Goal: Task Accomplishment & Management: Complete application form

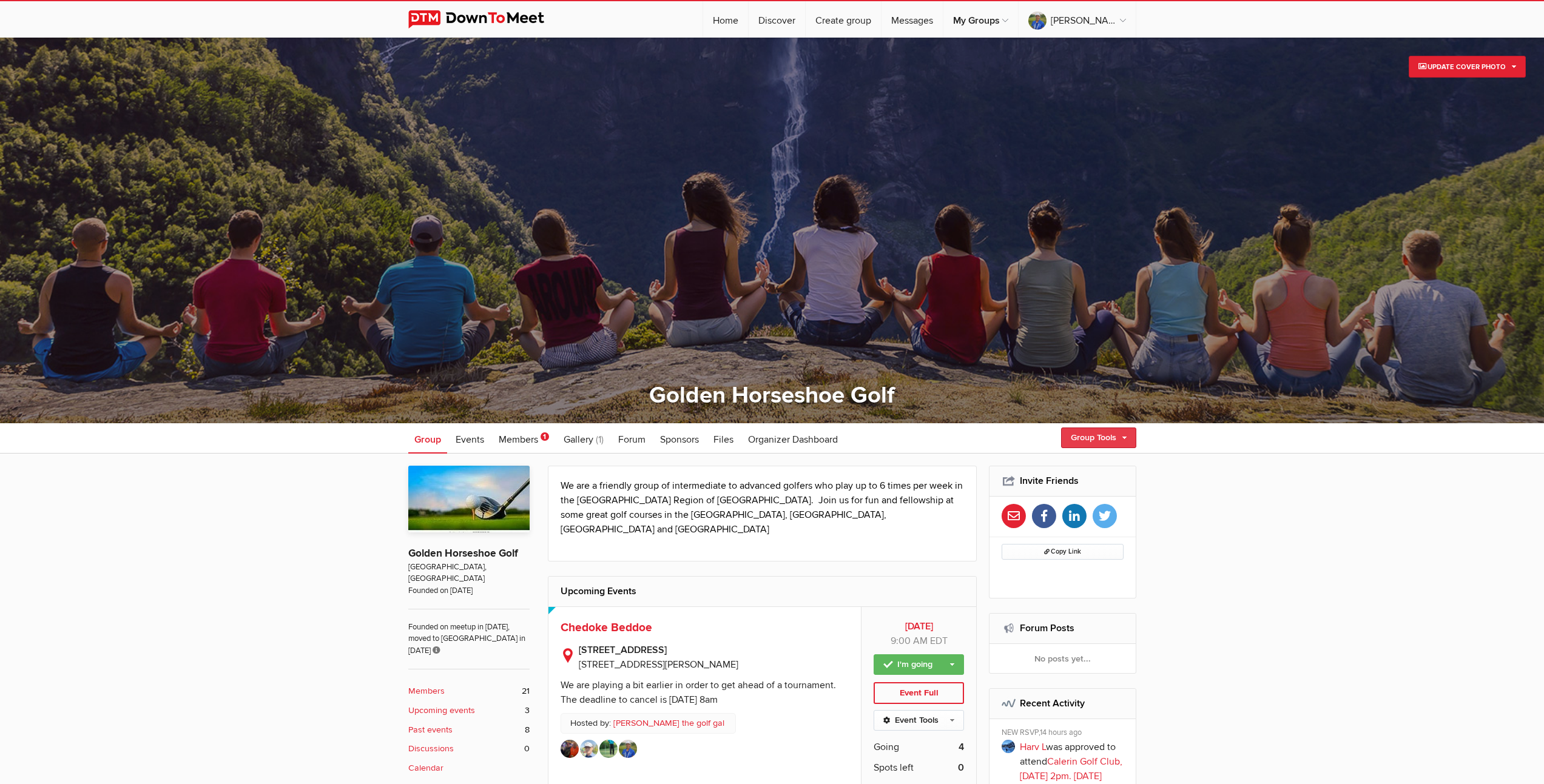
click at [1096, 438] on link "Group Tools" at bounding box center [1098, 438] width 75 height 21
click at [1062, 466] on link "Create Event" at bounding box center [1081, 464] width 109 height 18
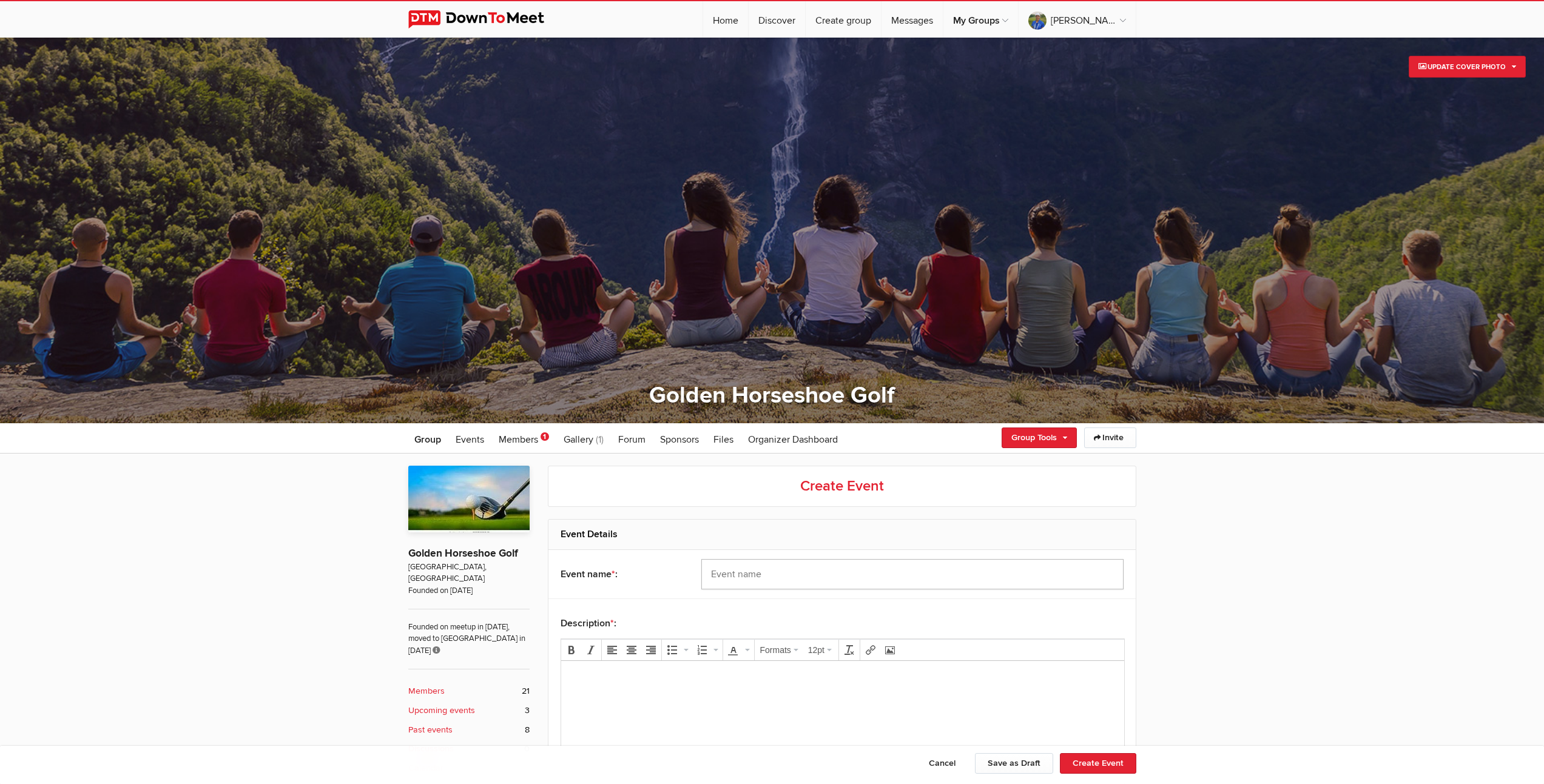
click at [899, 578] on input "text" at bounding box center [912, 574] width 422 height 30
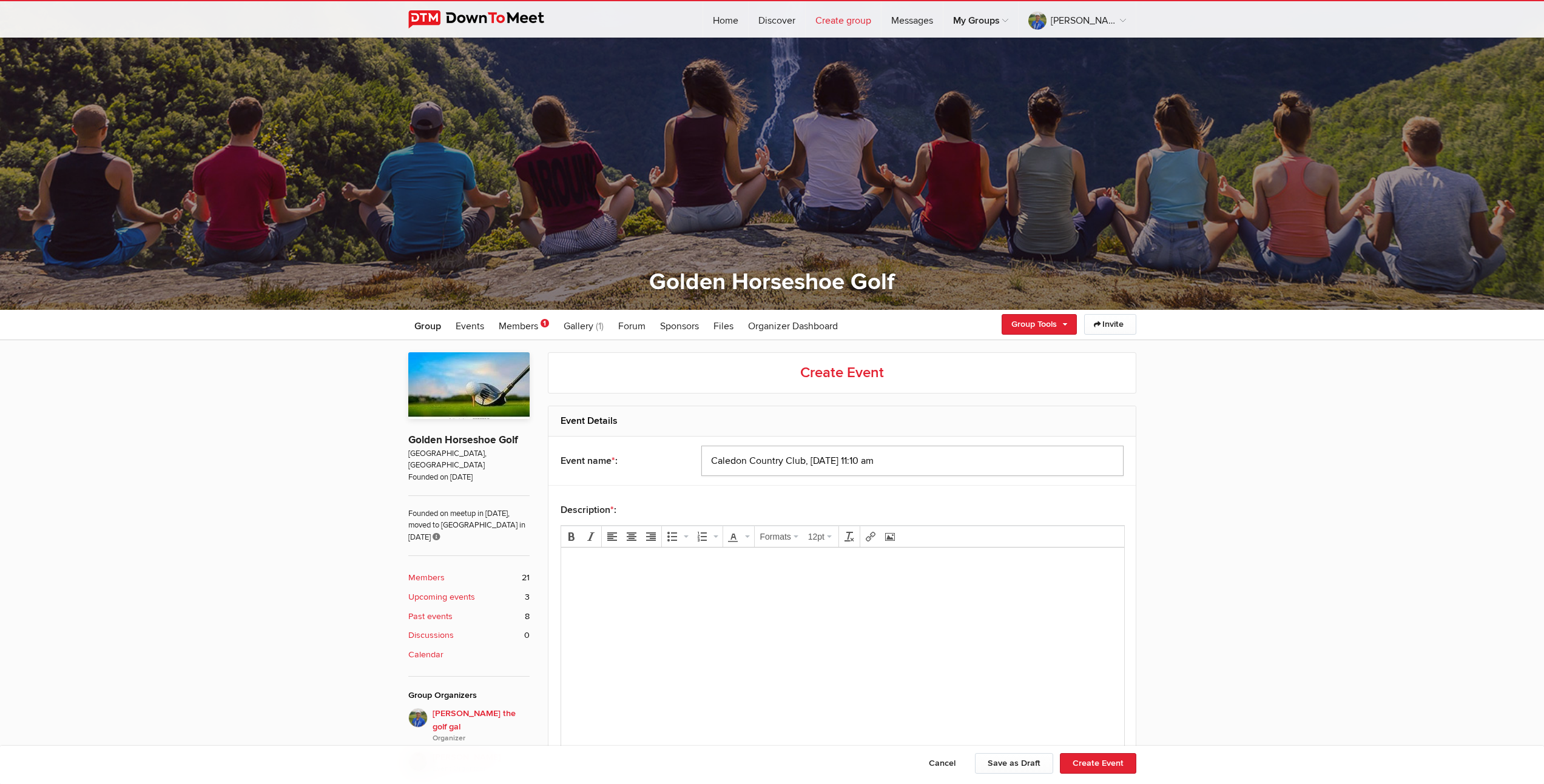
type input "Caledon Country Club, [DATE] 11:10 am"
click at [717, 596] on body at bounding box center [842, 585] width 553 height 55
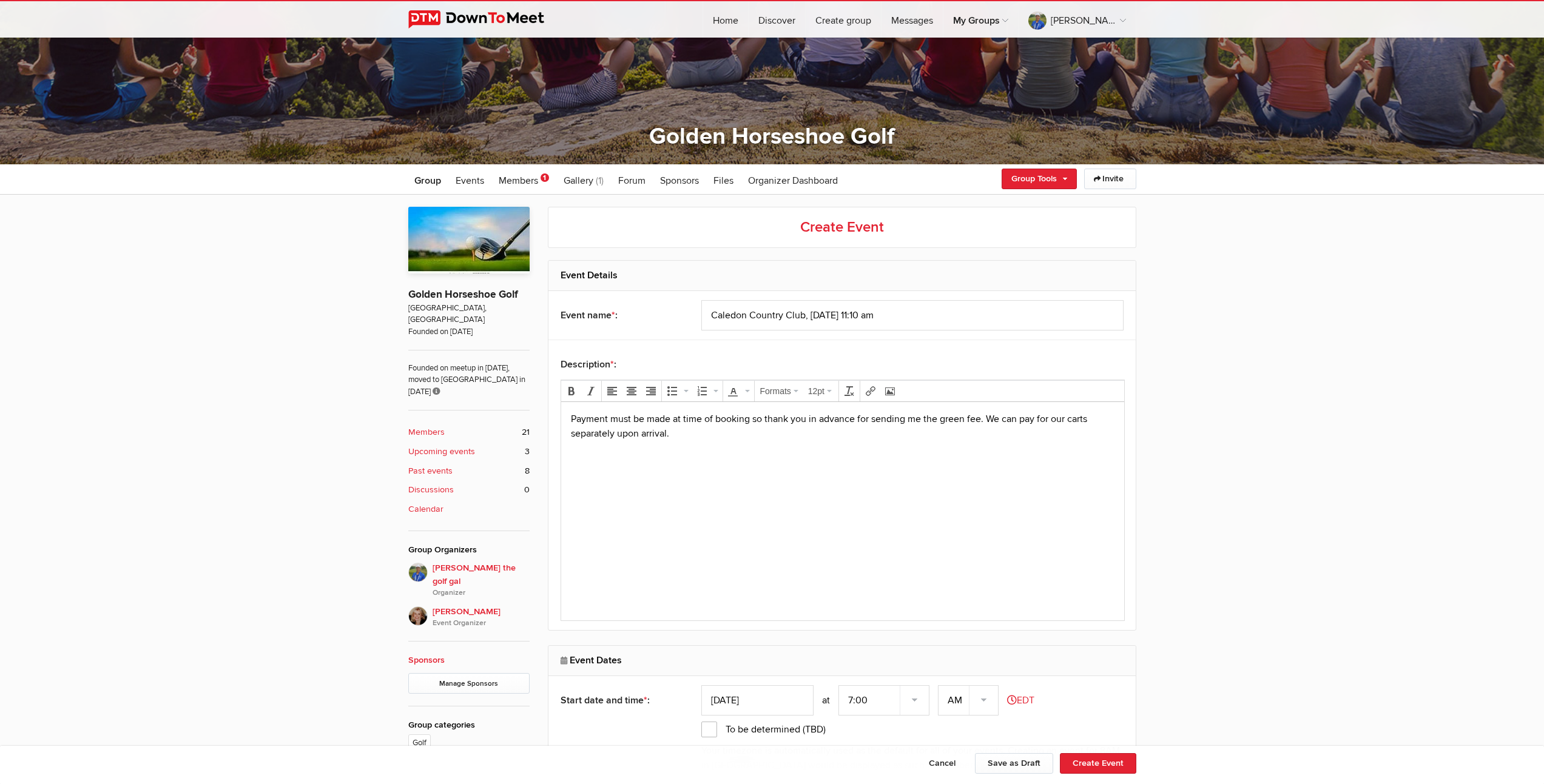
scroll to position [372, 0]
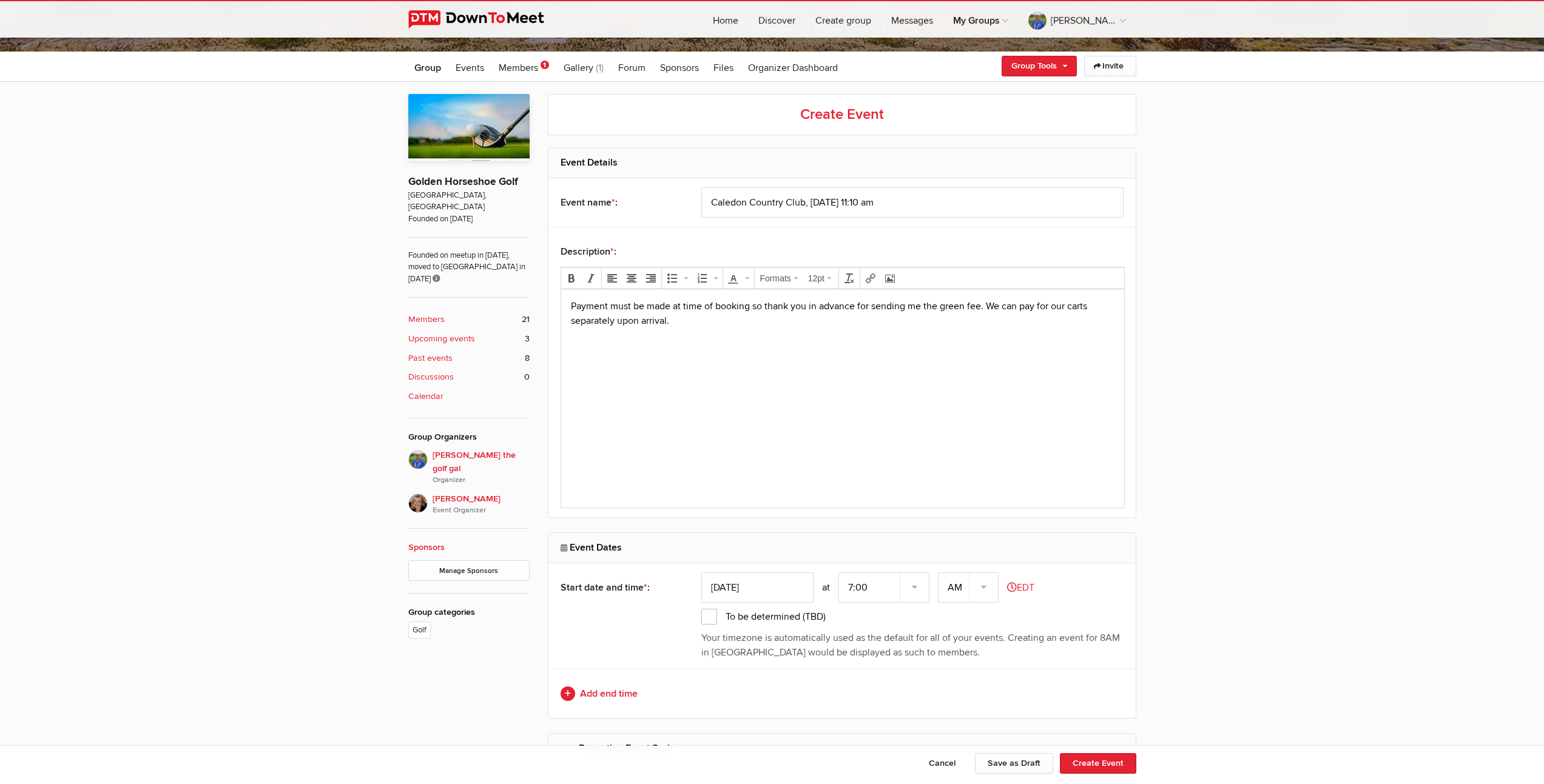
click at [732, 583] on input "[DATE]" at bounding box center [757, 587] width 112 height 30
type input "[DATE]"
click at [854, 586] on select "7:00 7:15 7:30 7:45 8:00 8:15 8:30 8:45 9:00 9:15 9:30 9:45 10:00 10:15 10:30 1…" at bounding box center [883, 587] width 91 height 30
select select "11:00:00"
click at [840, 572] on select "7:00 7:15 7:30 7:45 8:00 8:15 8:30 8:45 9:00 9:15 9:30 9:45 10:00 10:15 10:30 1…" at bounding box center [883, 587] width 91 height 30
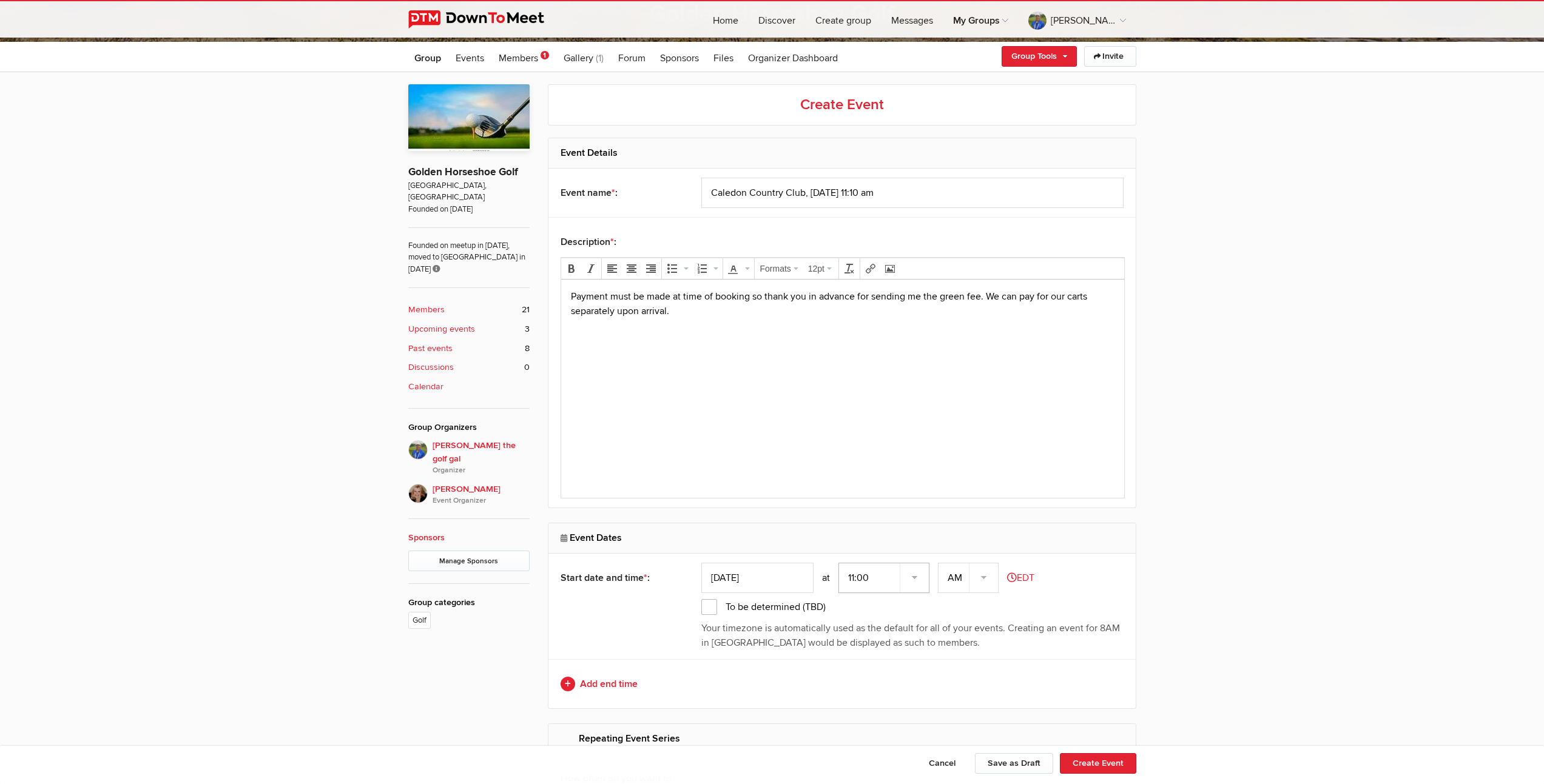
scroll to position [391, 0]
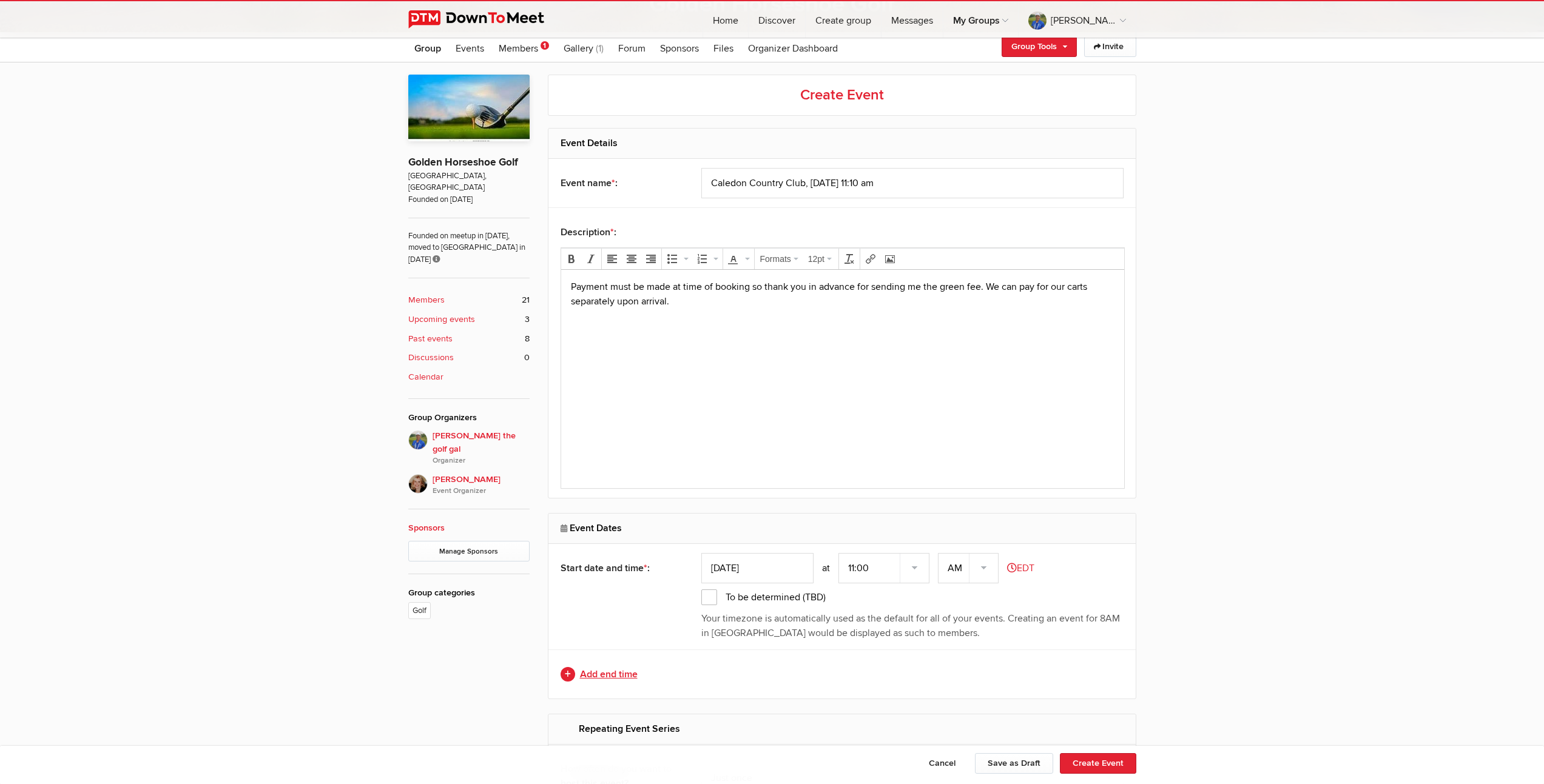
click at [614, 676] on link "Add end time" at bounding box center [841, 674] width 563 height 15
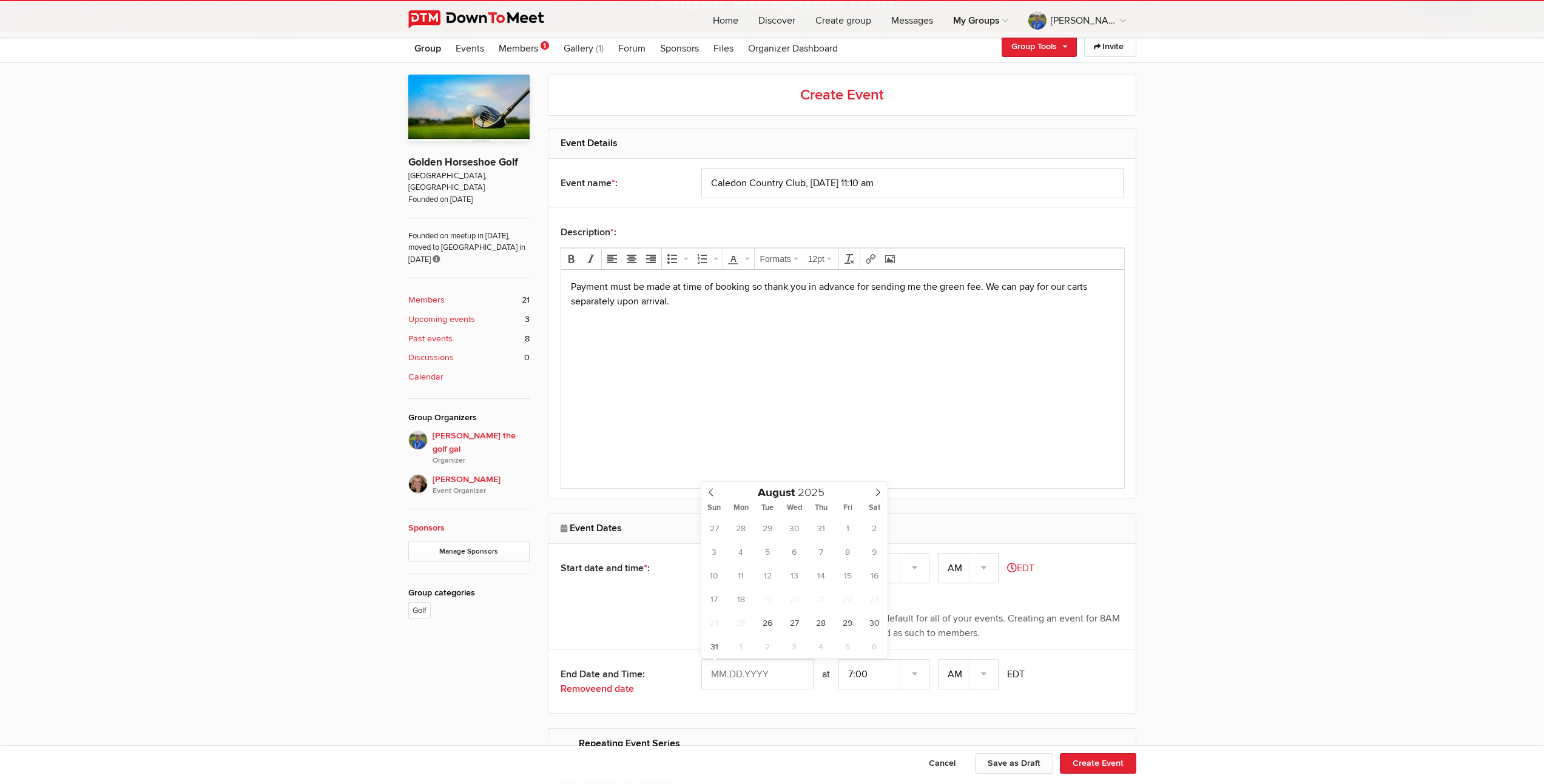
click at [750, 679] on input "text" at bounding box center [757, 674] width 112 height 30
type input "[DATE]"
click at [866, 677] on select "7:00 7:15 7:30 7:45 8:00 8:15 8:30 8:45 9:00 9:15 9:30 9:45 10:00 10:15 10:30 1…" at bounding box center [883, 674] width 91 height 30
select select "4:30:00"
click at [840, 659] on select "7:00 7:15 7:30 7:45 8:00 8:15 8:30 8:45 9:00 9:15 9:30 9:45 10:00 10:15 10:30 1…" at bounding box center [883, 674] width 91 height 30
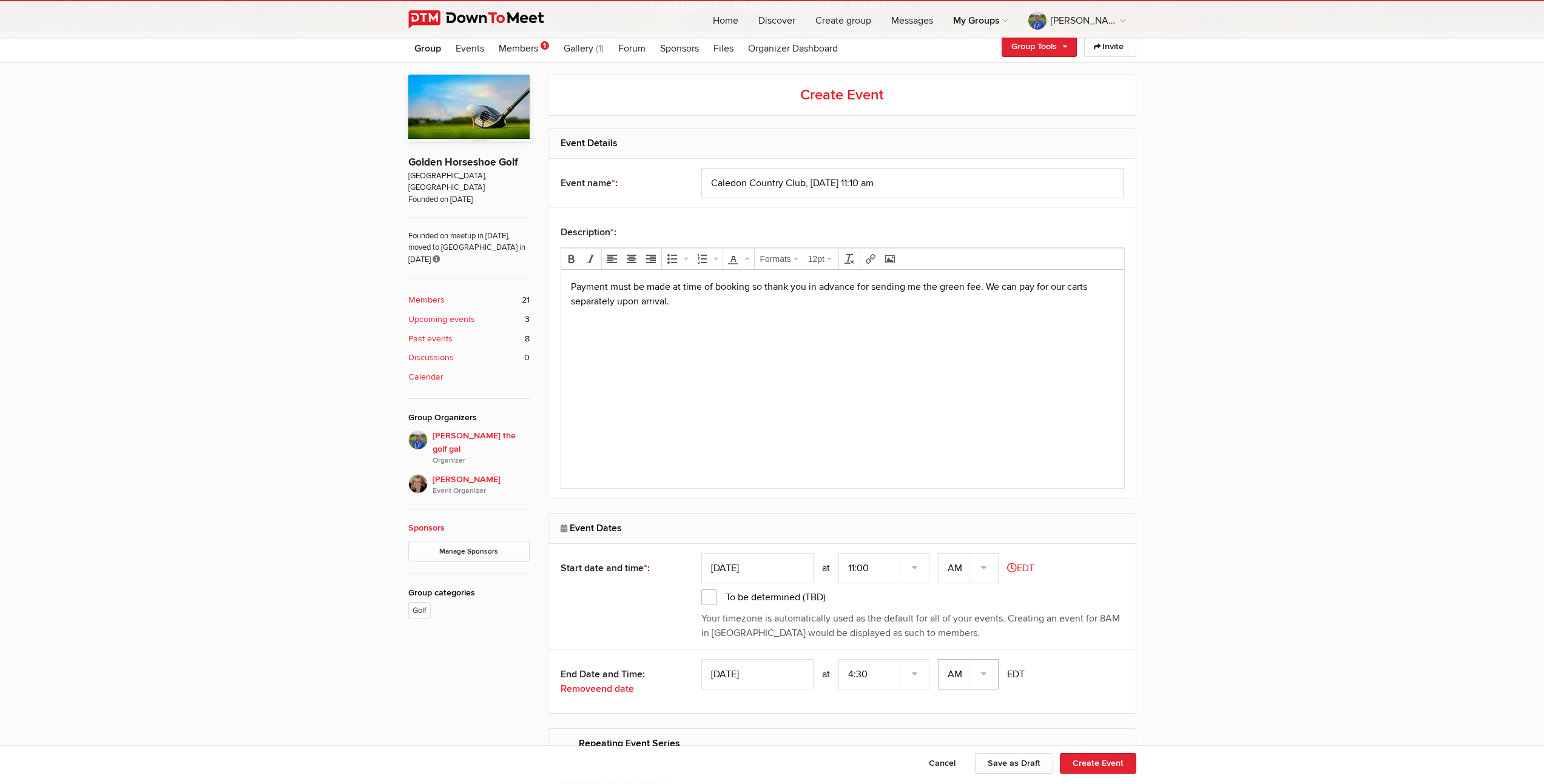
click at [985, 673] on select "AM PM" at bounding box center [968, 674] width 60 height 30
select select "PM"
click at [939, 659] on select "AM PM" at bounding box center [968, 674] width 60 height 30
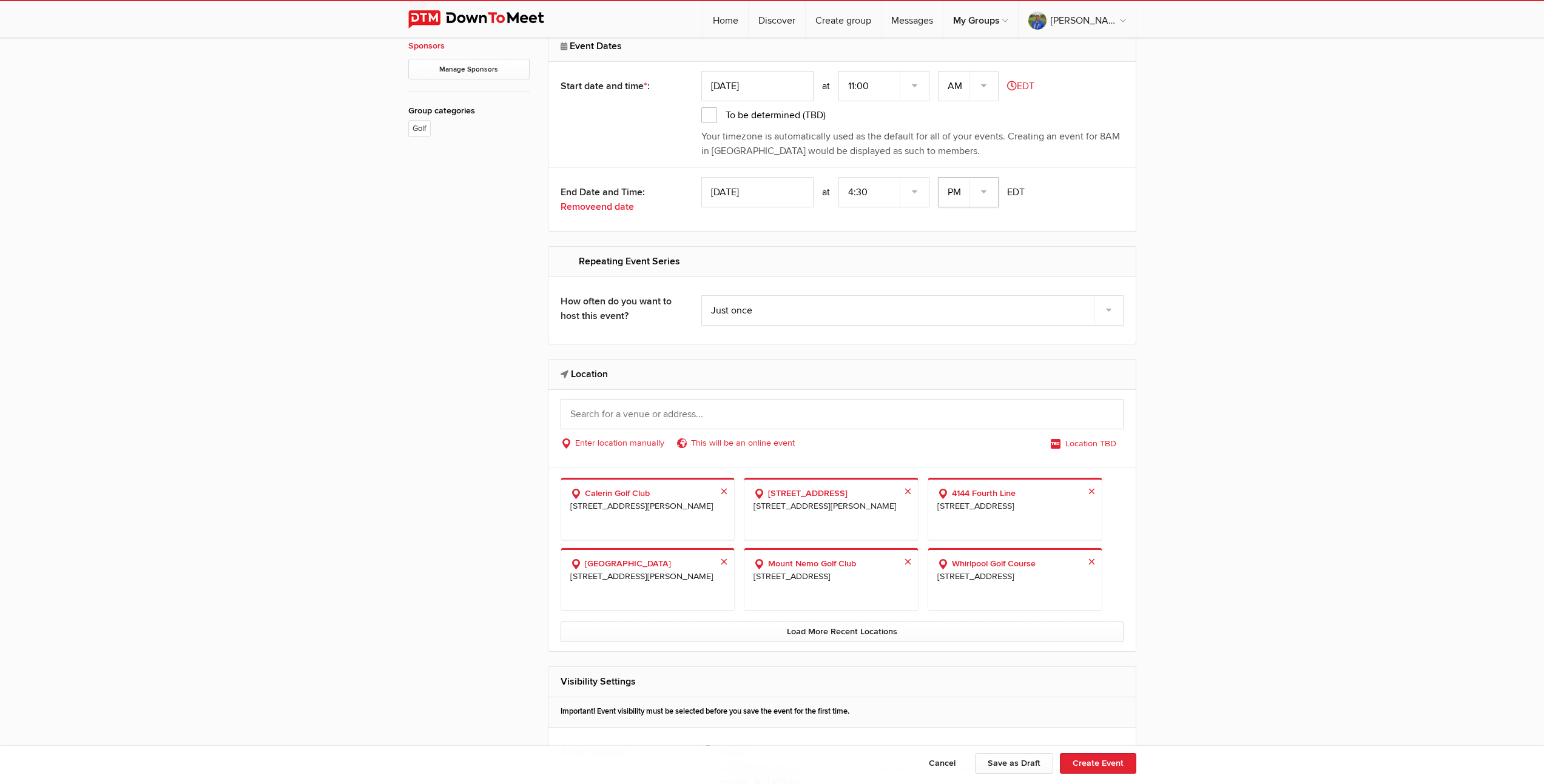
scroll to position [1302, 0]
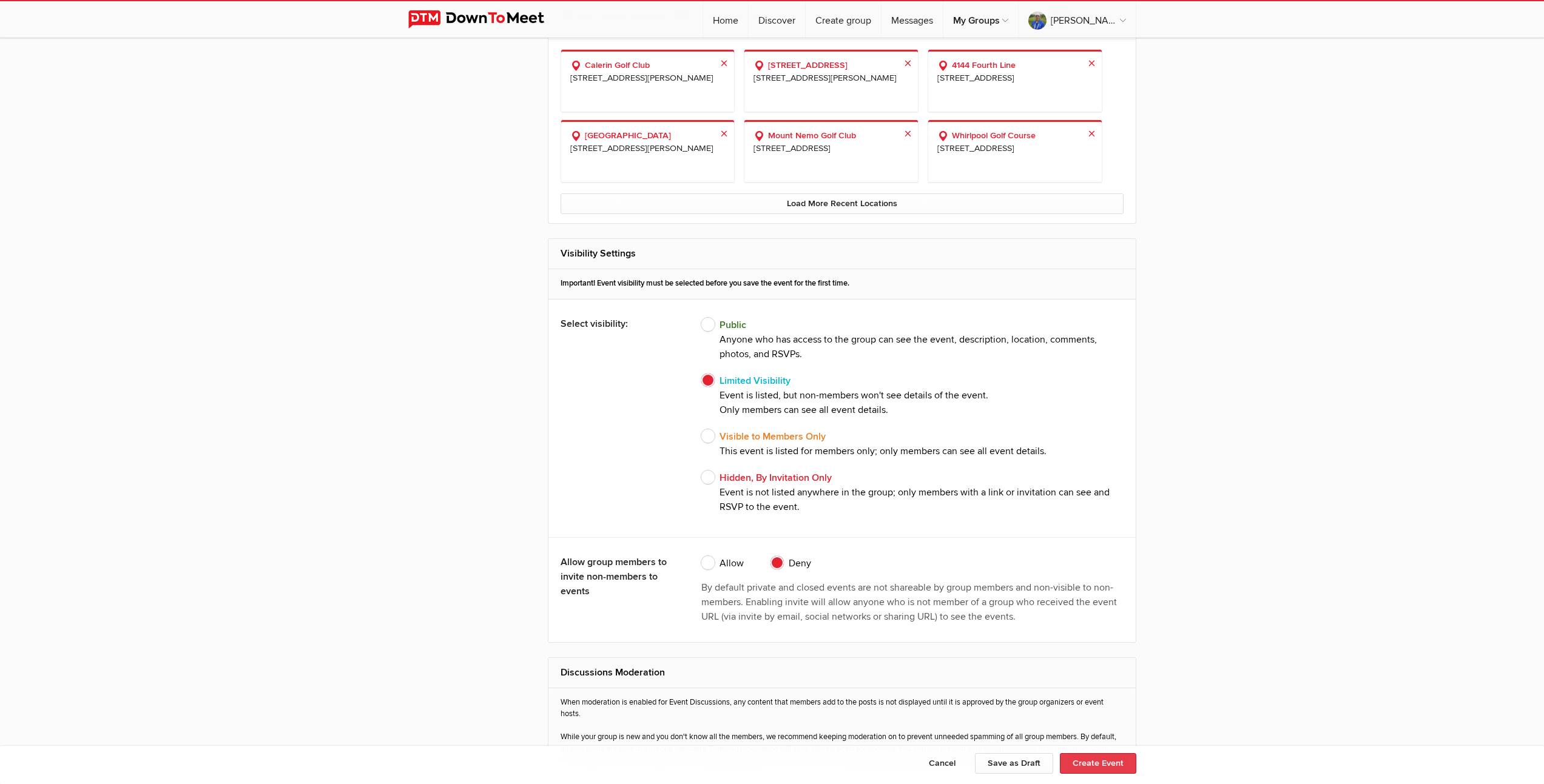
click at [1090, 763] on button "Create Event" at bounding box center [1098, 763] width 77 height 21
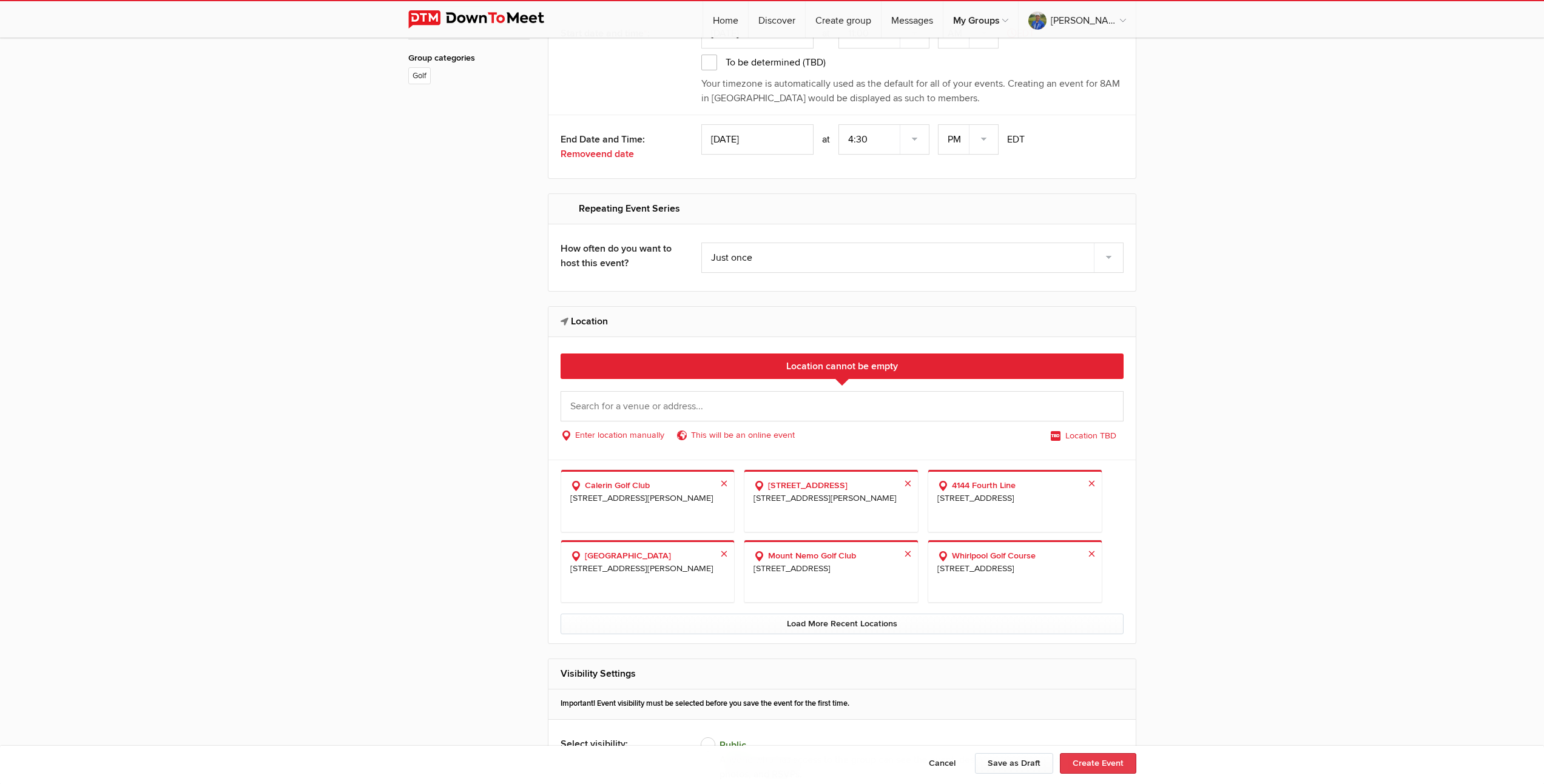
scroll to position [834, 0]
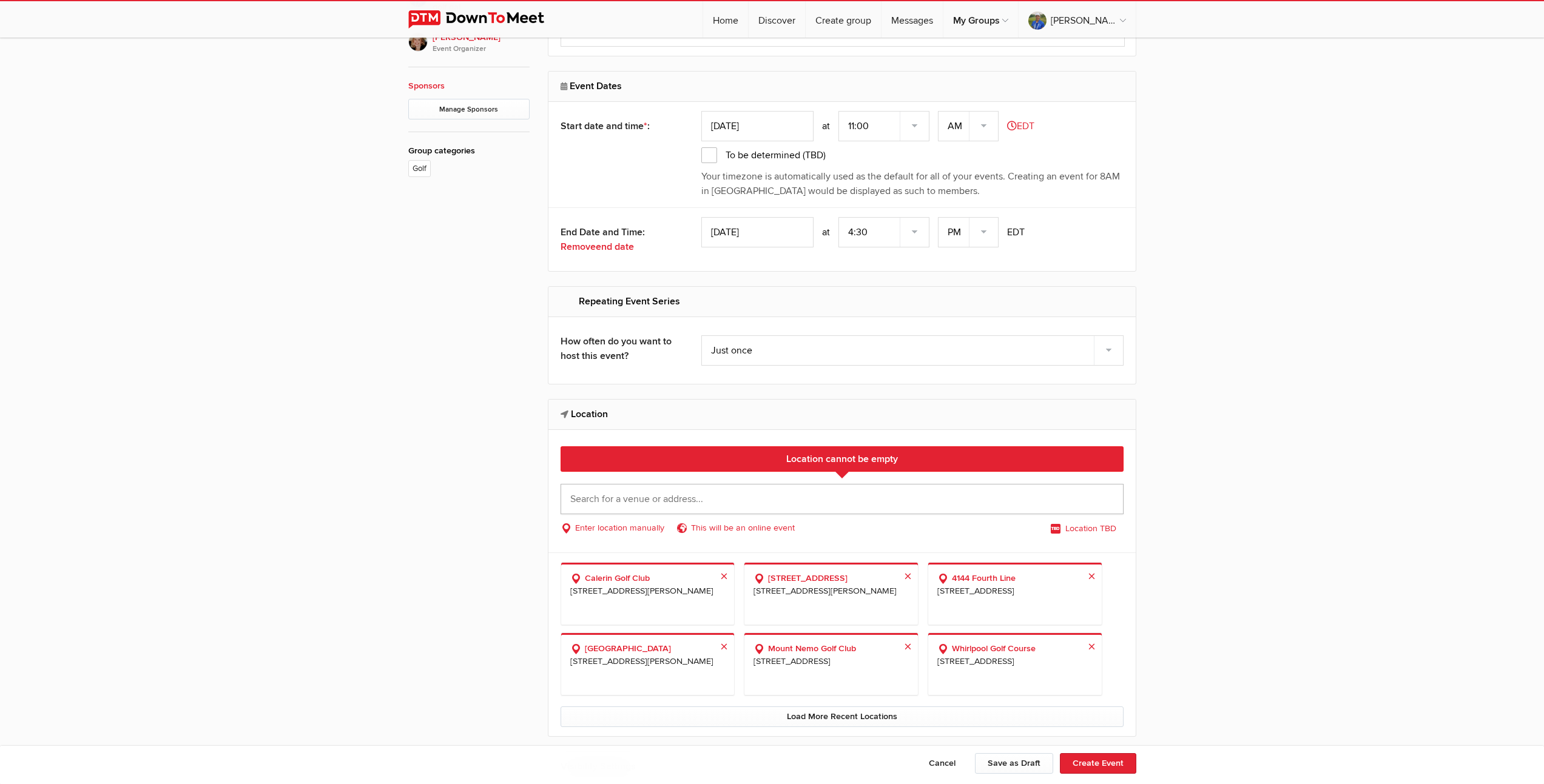
click at [724, 489] on input "text" at bounding box center [841, 499] width 563 height 30
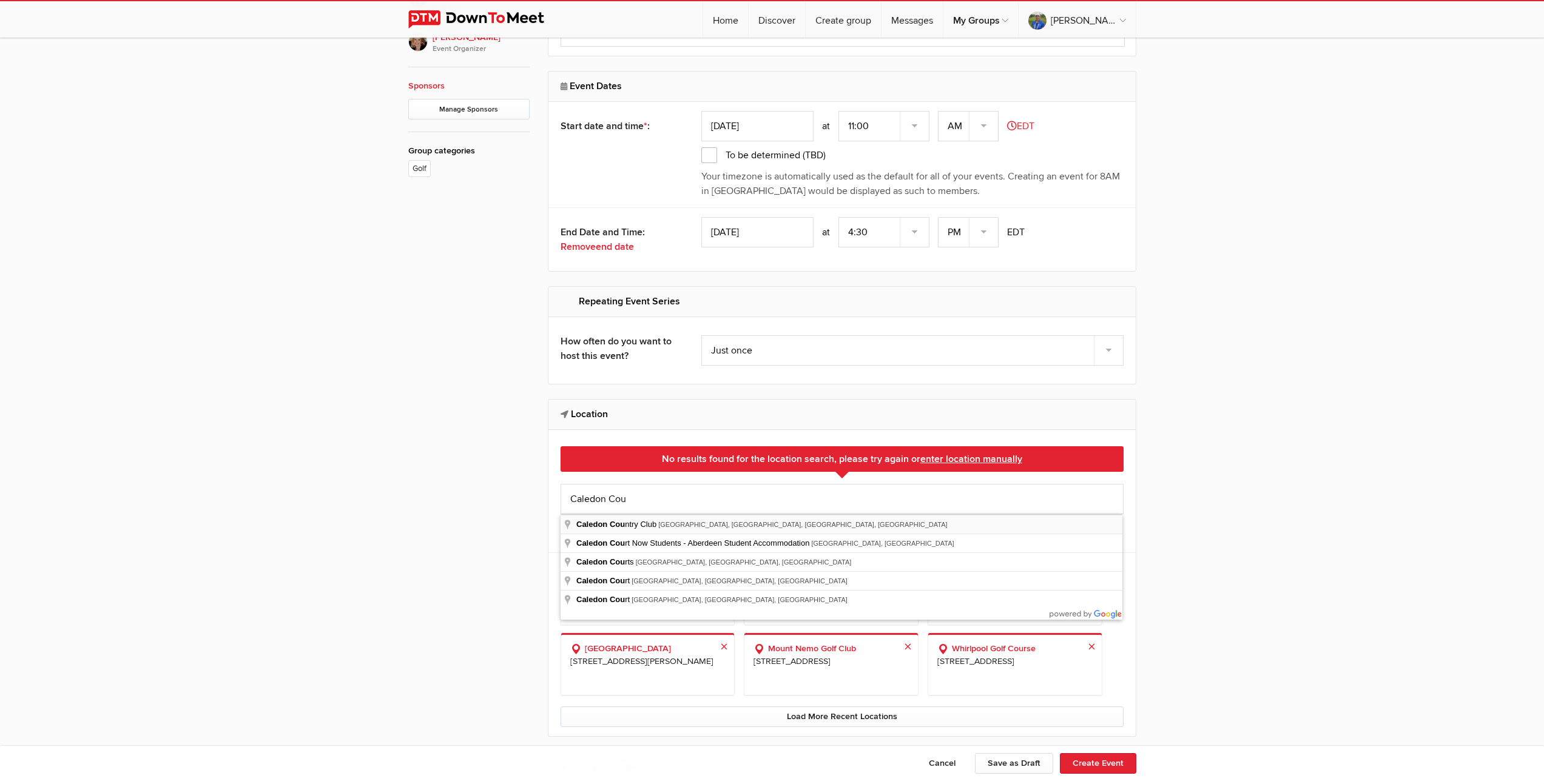
type input "[GEOGRAPHIC_DATA], [GEOGRAPHIC_DATA], [GEOGRAPHIC_DATA], [GEOGRAPHIC_DATA], [GE…"
select select "[GEOGRAPHIC_DATA]"
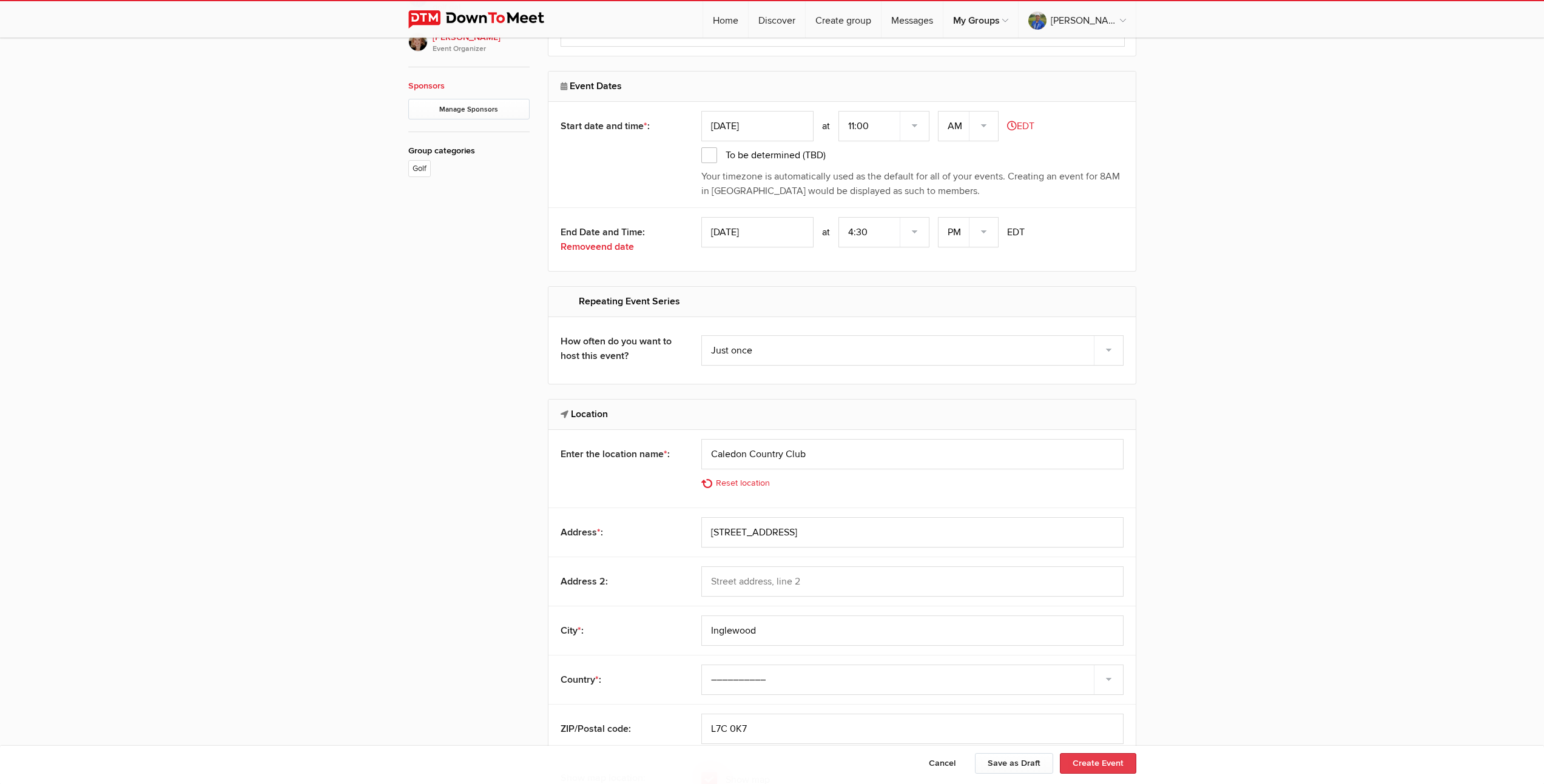
click at [1098, 768] on button "Create Event" at bounding box center [1098, 763] width 77 height 21
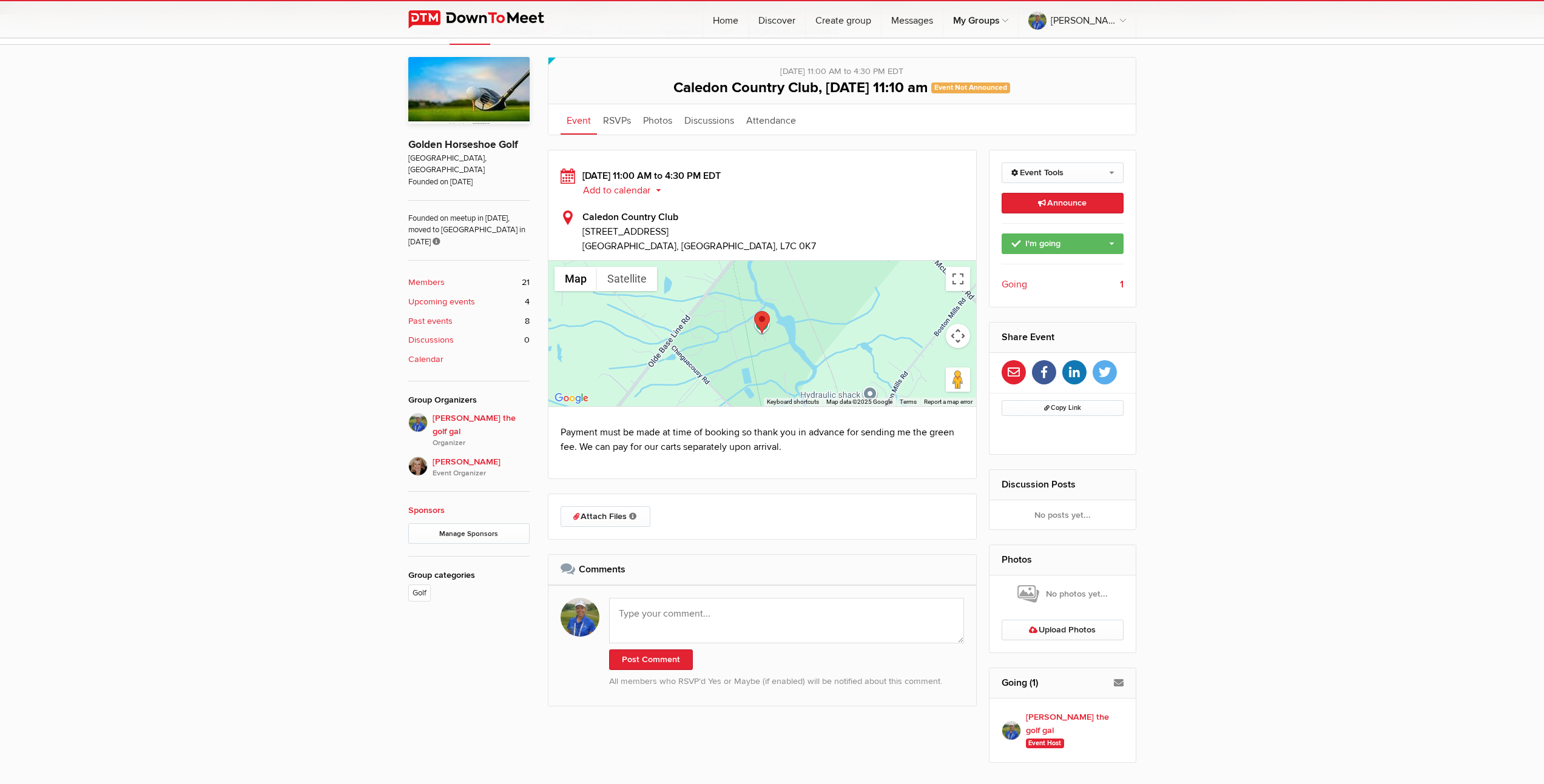
scroll to position [278, 0]
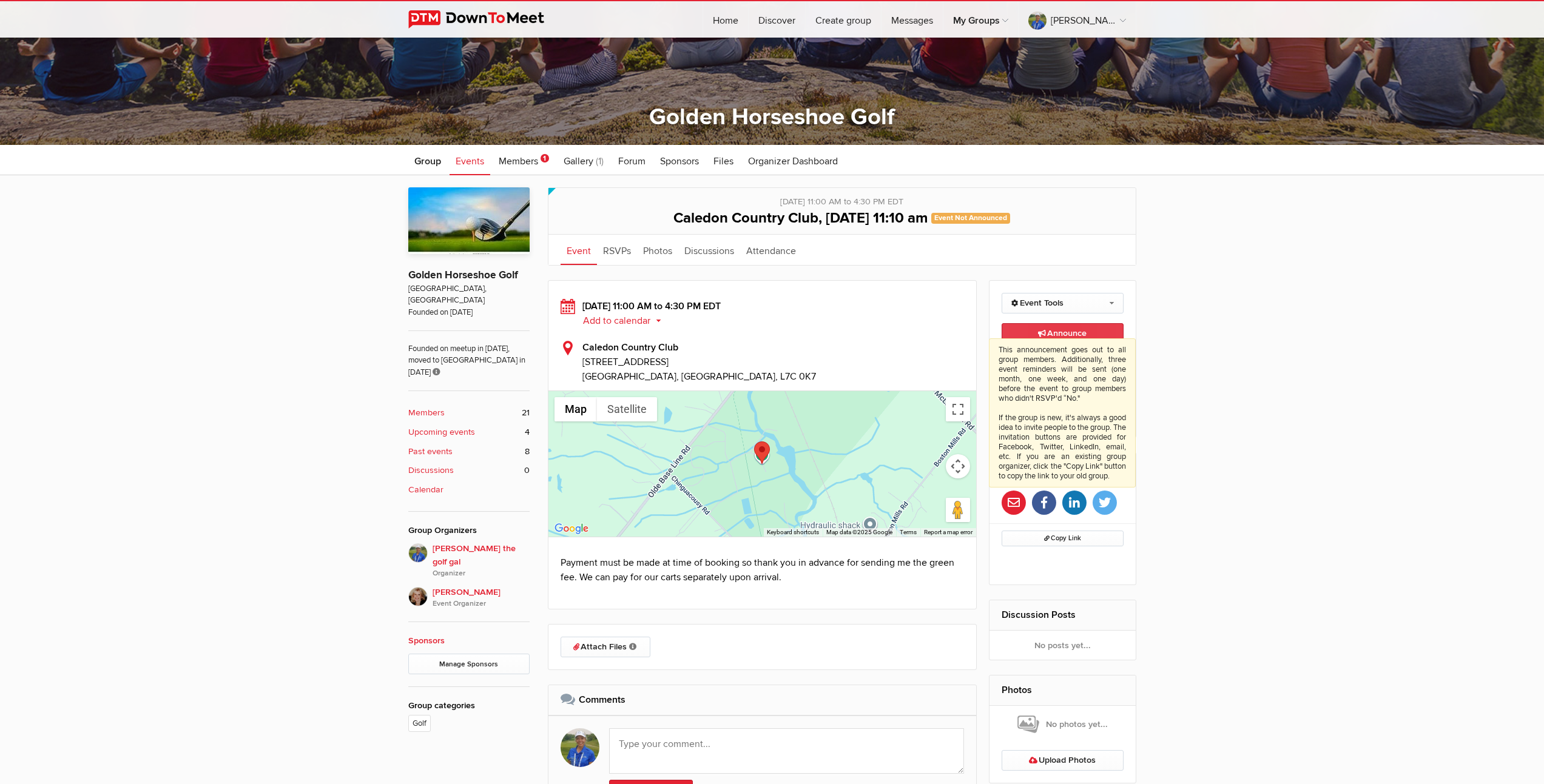
click at [1076, 333] on span "Announce This announcement goes out to all group members. Additionally, three e…" at bounding box center [1062, 333] width 48 height 10
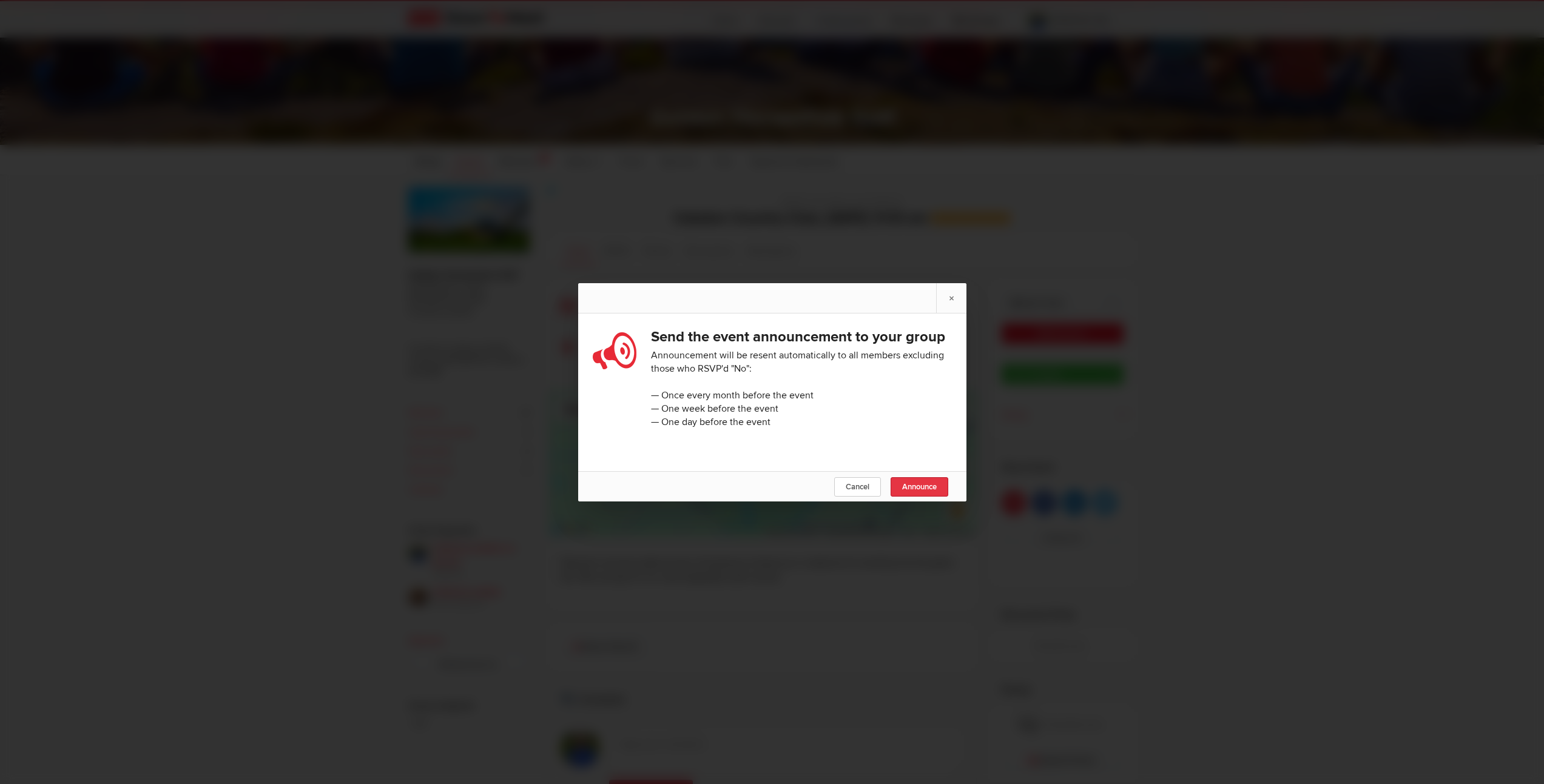
click at [924, 492] on span "Announce" at bounding box center [919, 487] width 35 height 10
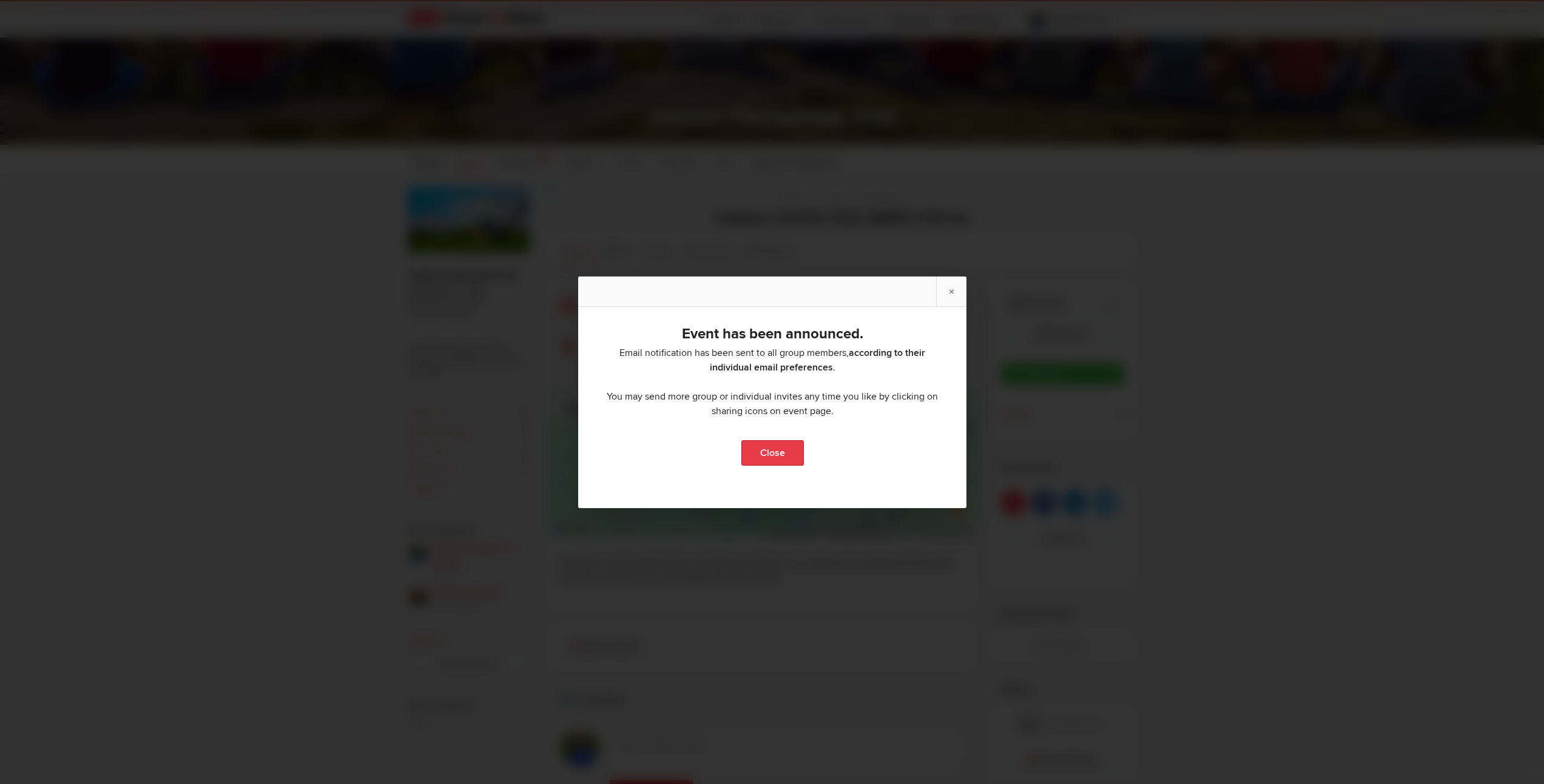
click at [770, 450] on link "Close" at bounding box center [772, 453] width 62 height 26
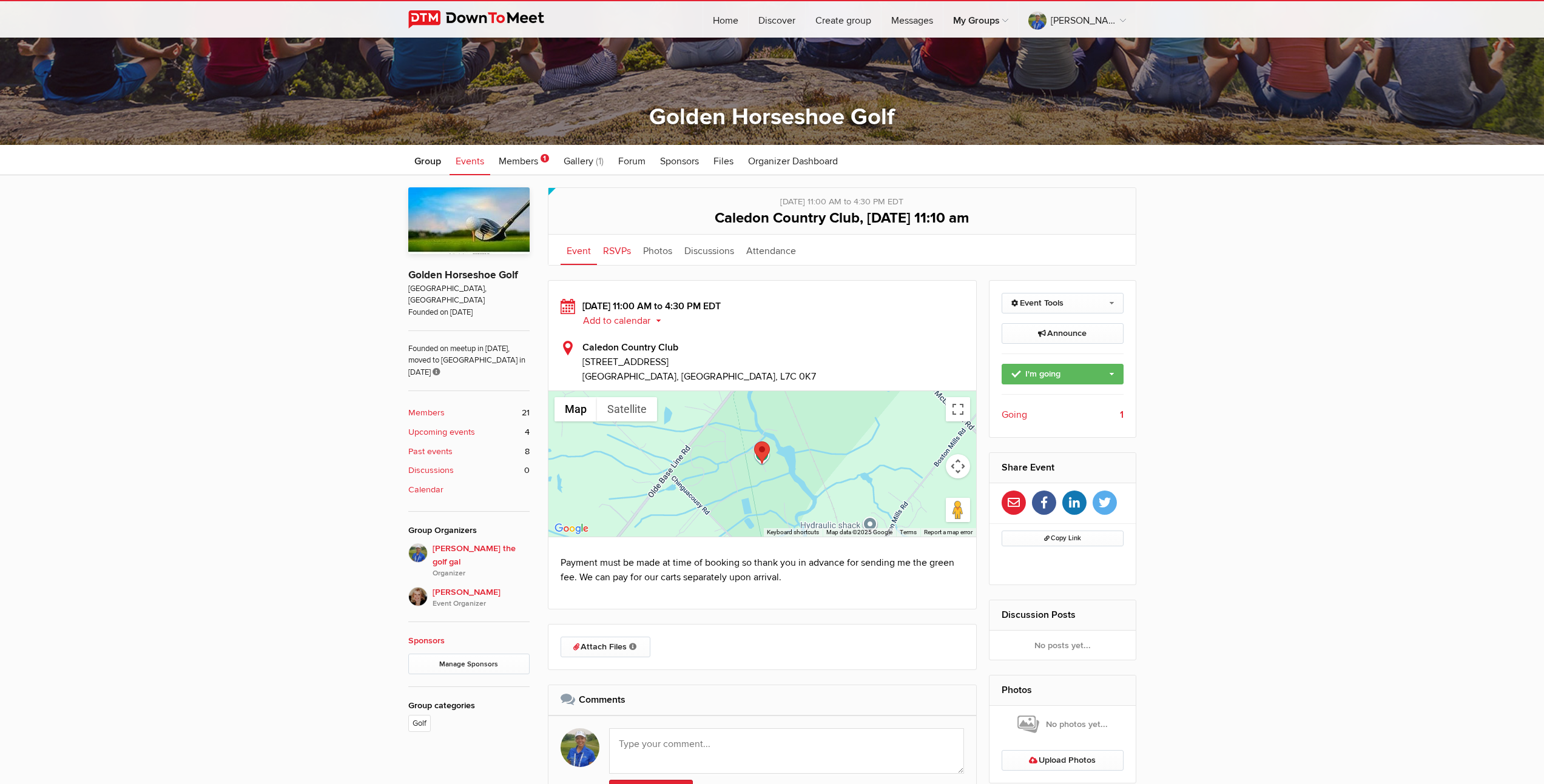
click at [613, 251] on link "RSVPs" at bounding box center [617, 250] width 40 height 30
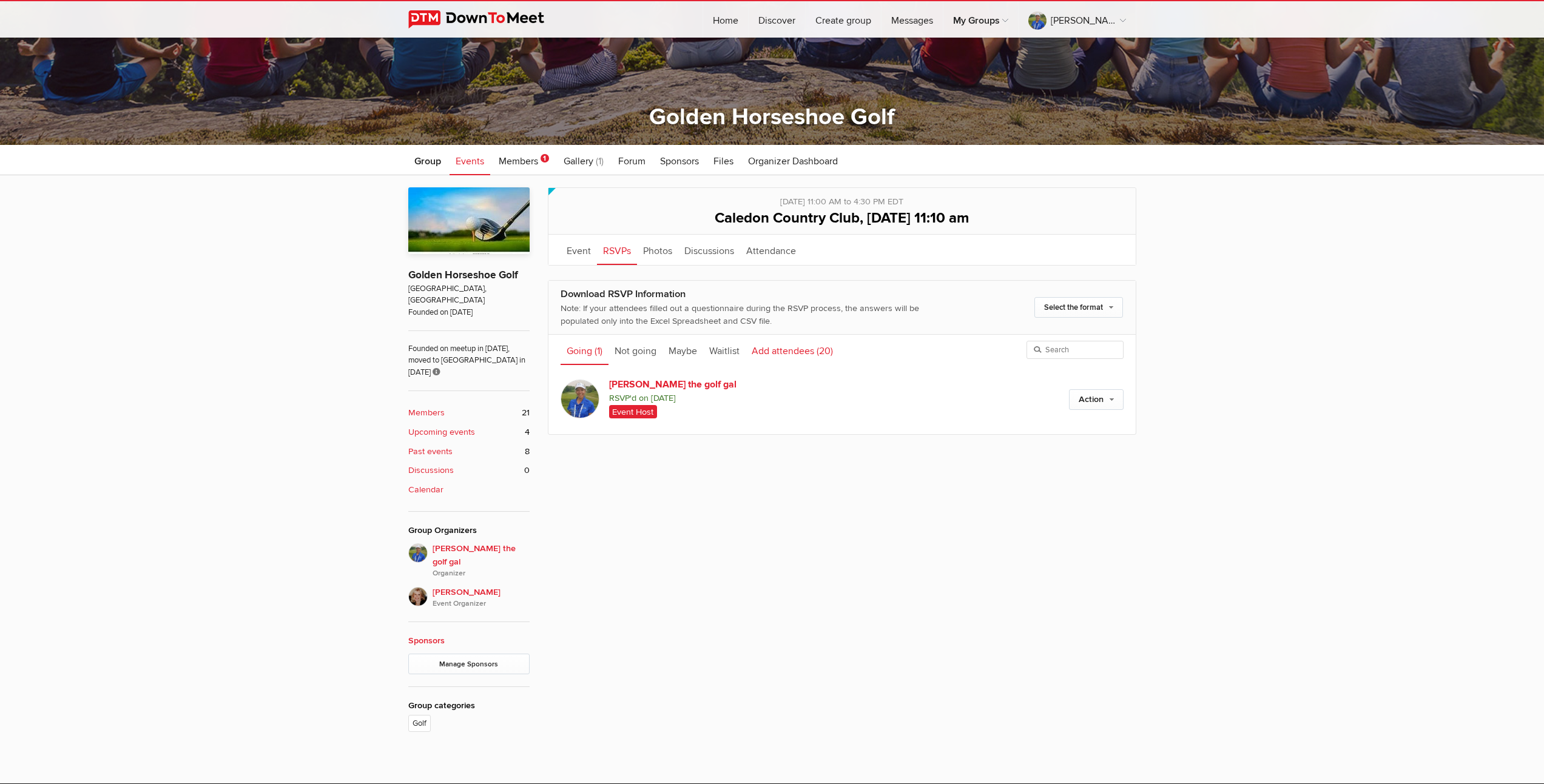
click at [780, 351] on link "Add attendees (20)" at bounding box center [792, 350] width 93 height 30
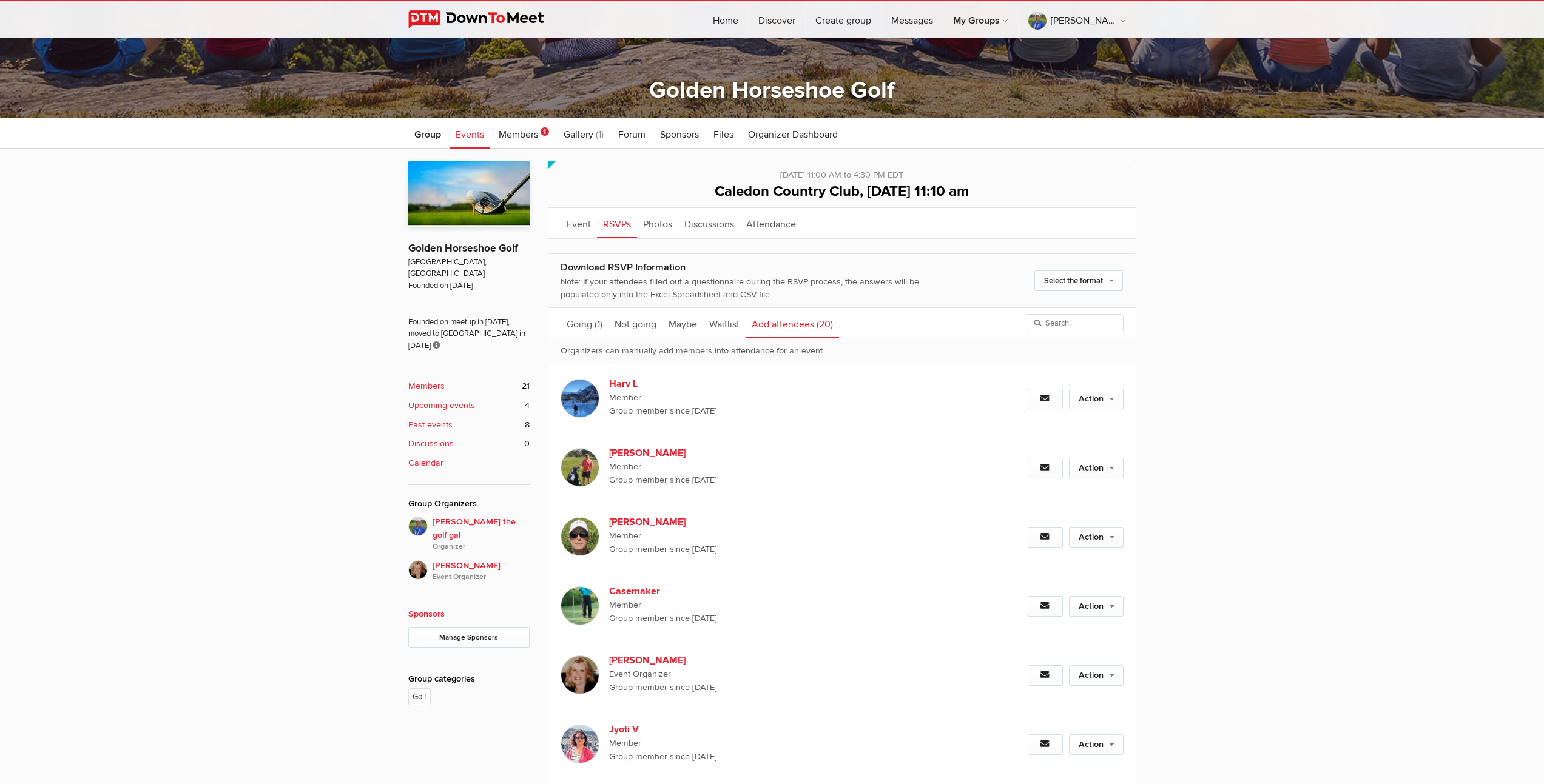
scroll to position [332, 0]
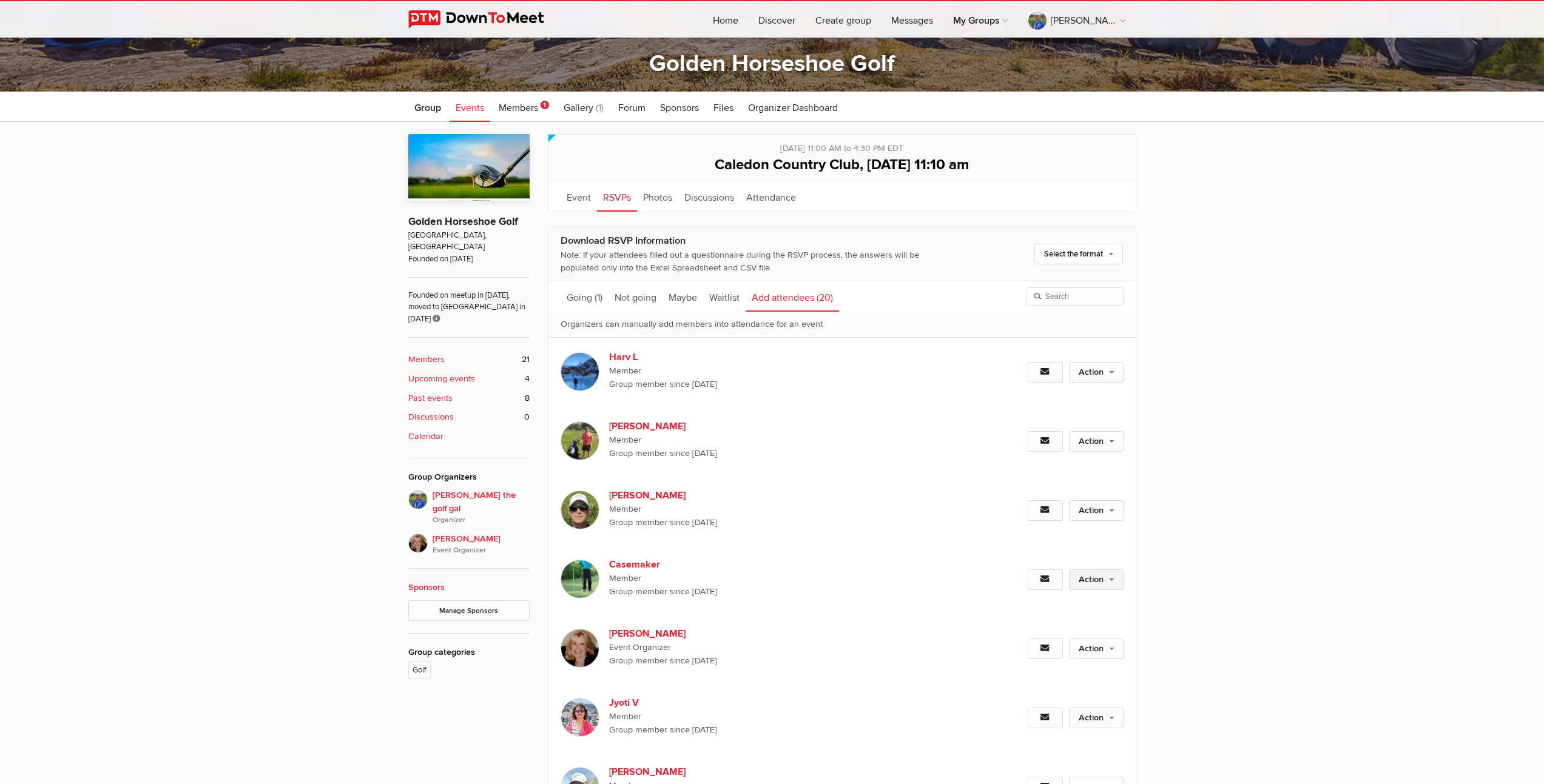
click at [1096, 578] on link "Action" at bounding box center [1096, 580] width 55 height 21
click at [1044, 605] on link "Set as Going" at bounding box center [1057, 606] width 133 height 18
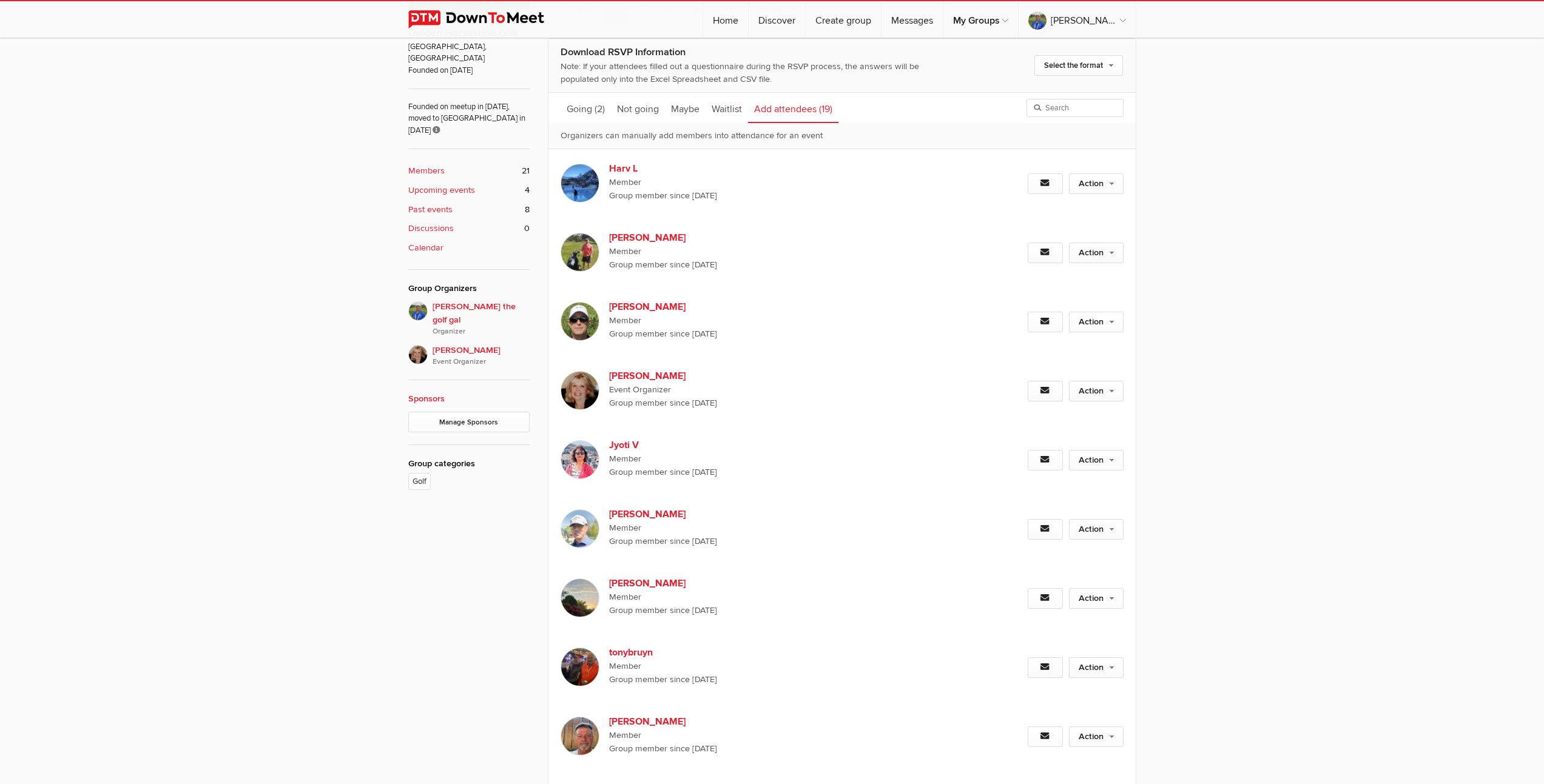
scroll to position [524, 0]
click at [1096, 529] on link "Action" at bounding box center [1096, 527] width 55 height 21
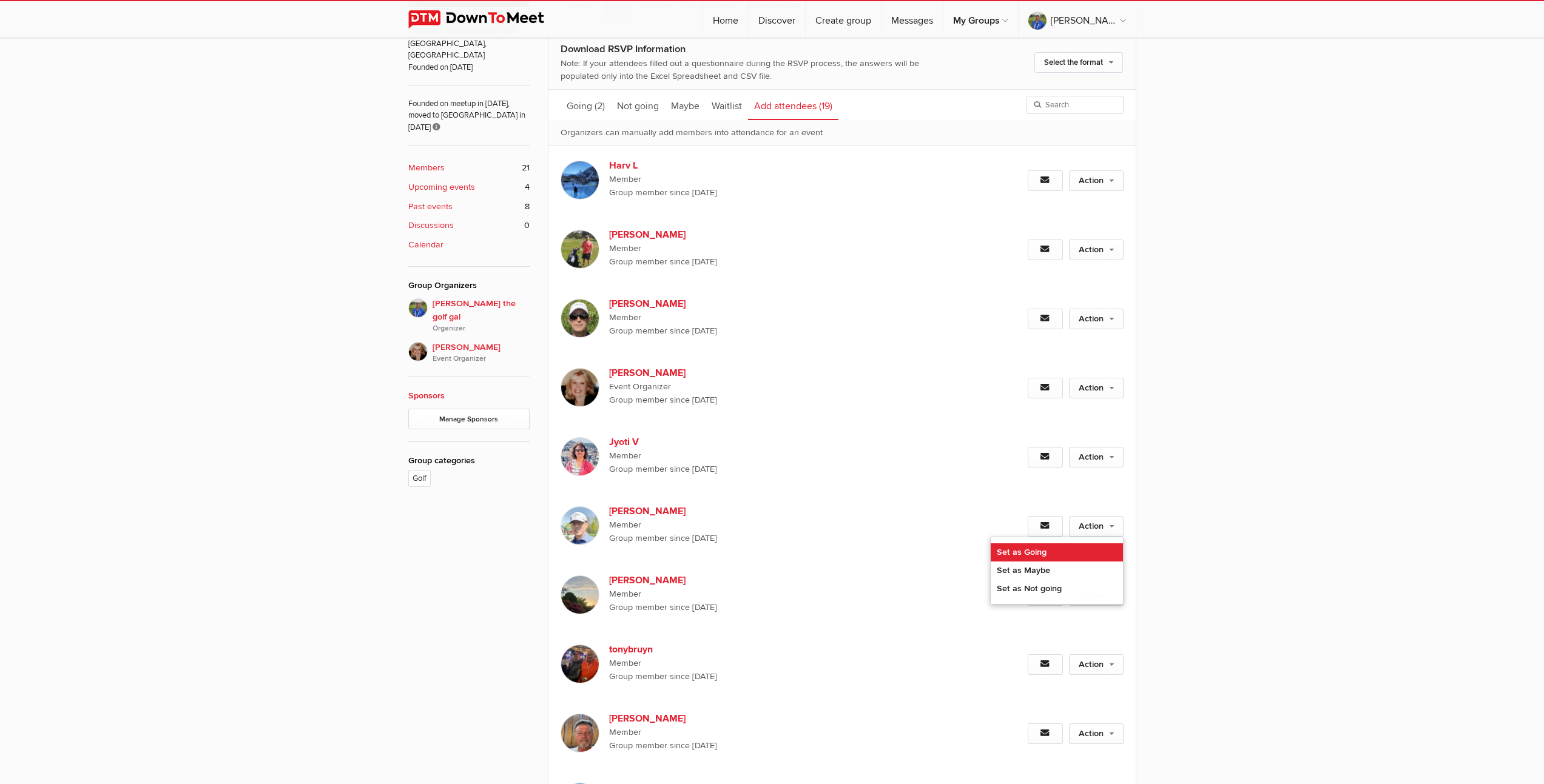
click at [1033, 551] on link "Set as Going" at bounding box center [1057, 552] width 133 height 18
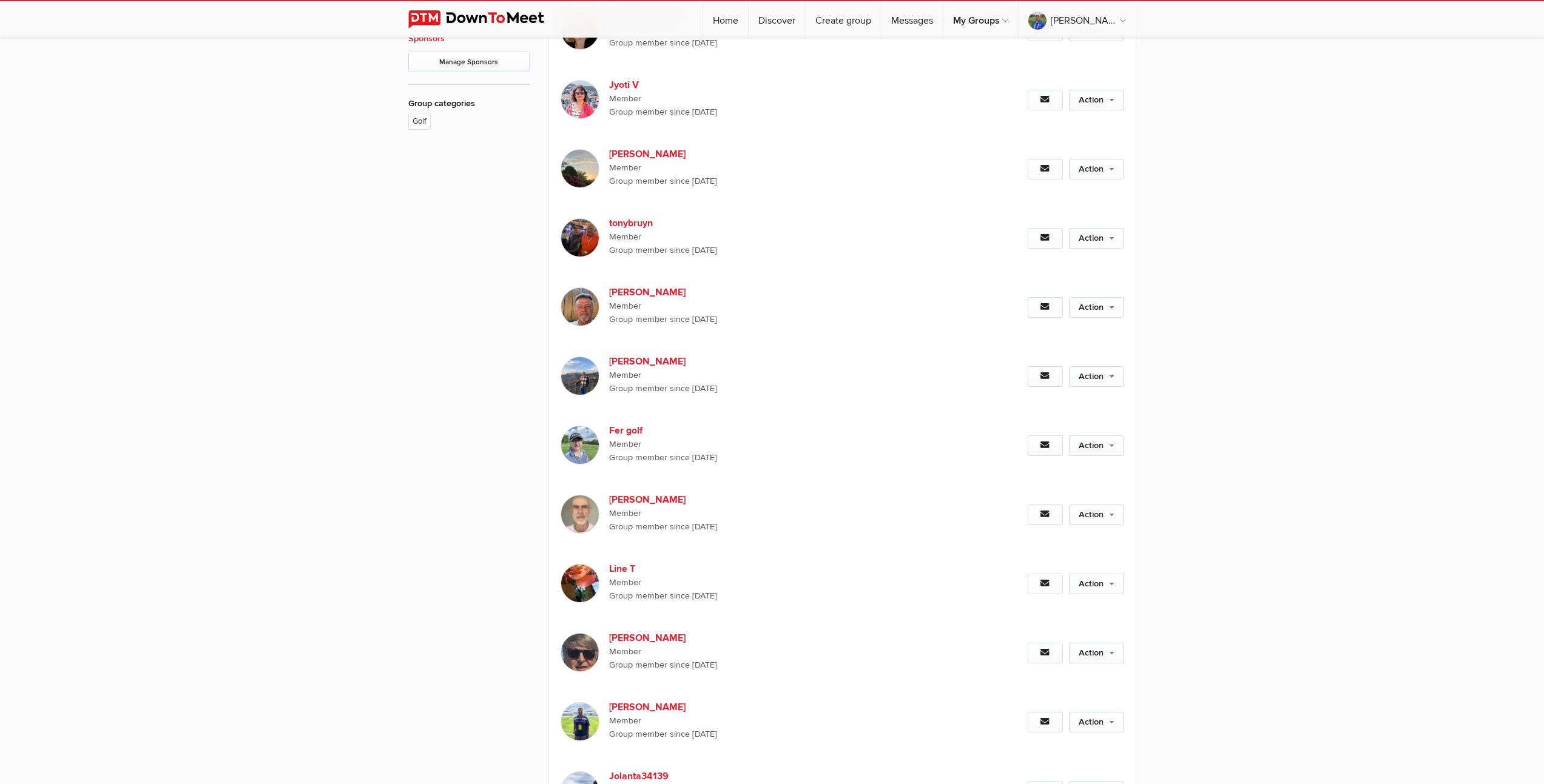
scroll to position [890, 0]
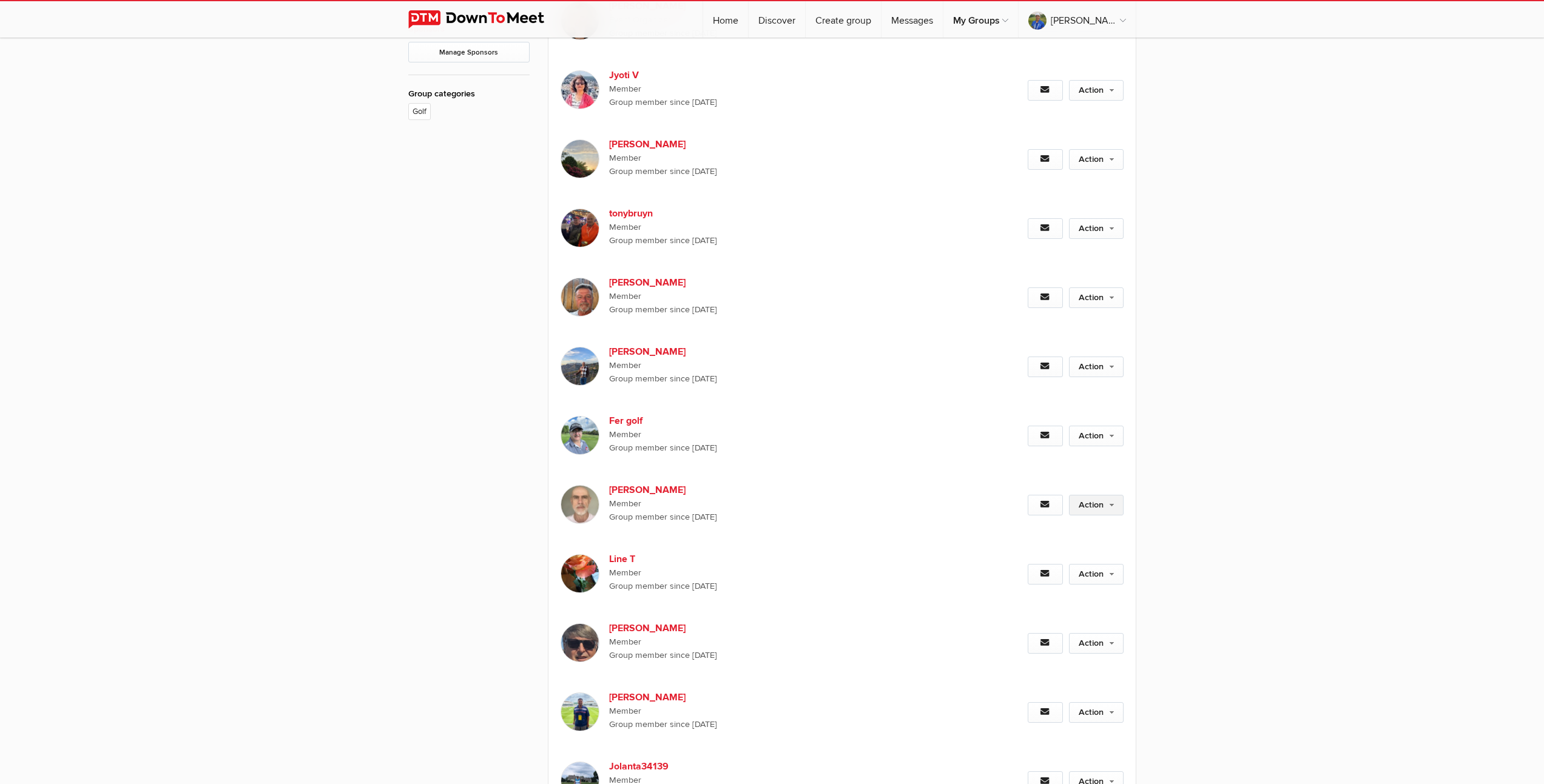
click at [1090, 506] on link "Action" at bounding box center [1096, 506] width 55 height 21
click at [1028, 527] on link "Set as Going" at bounding box center [1057, 531] width 133 height 18
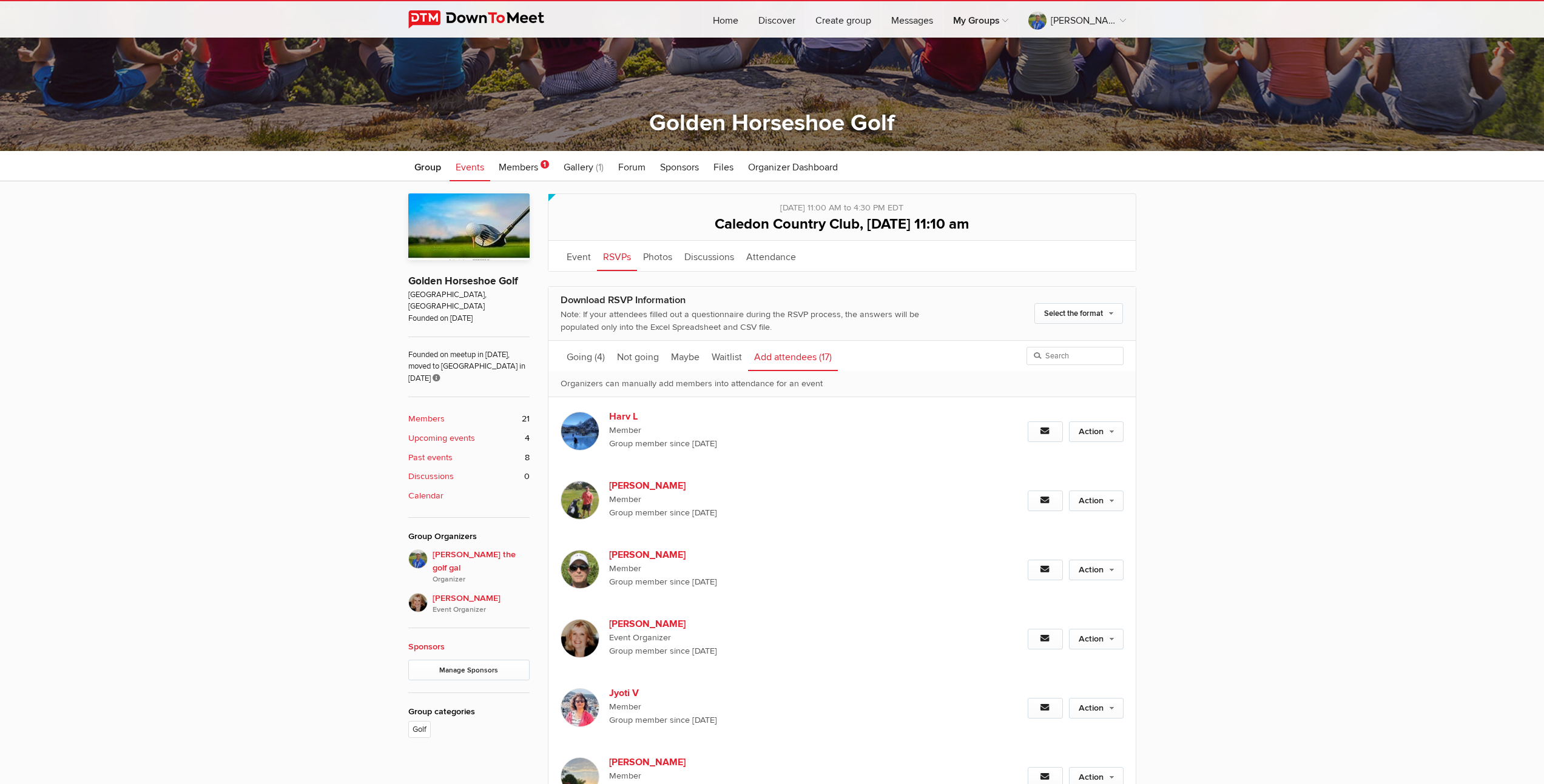
scroll to position [0, 0]
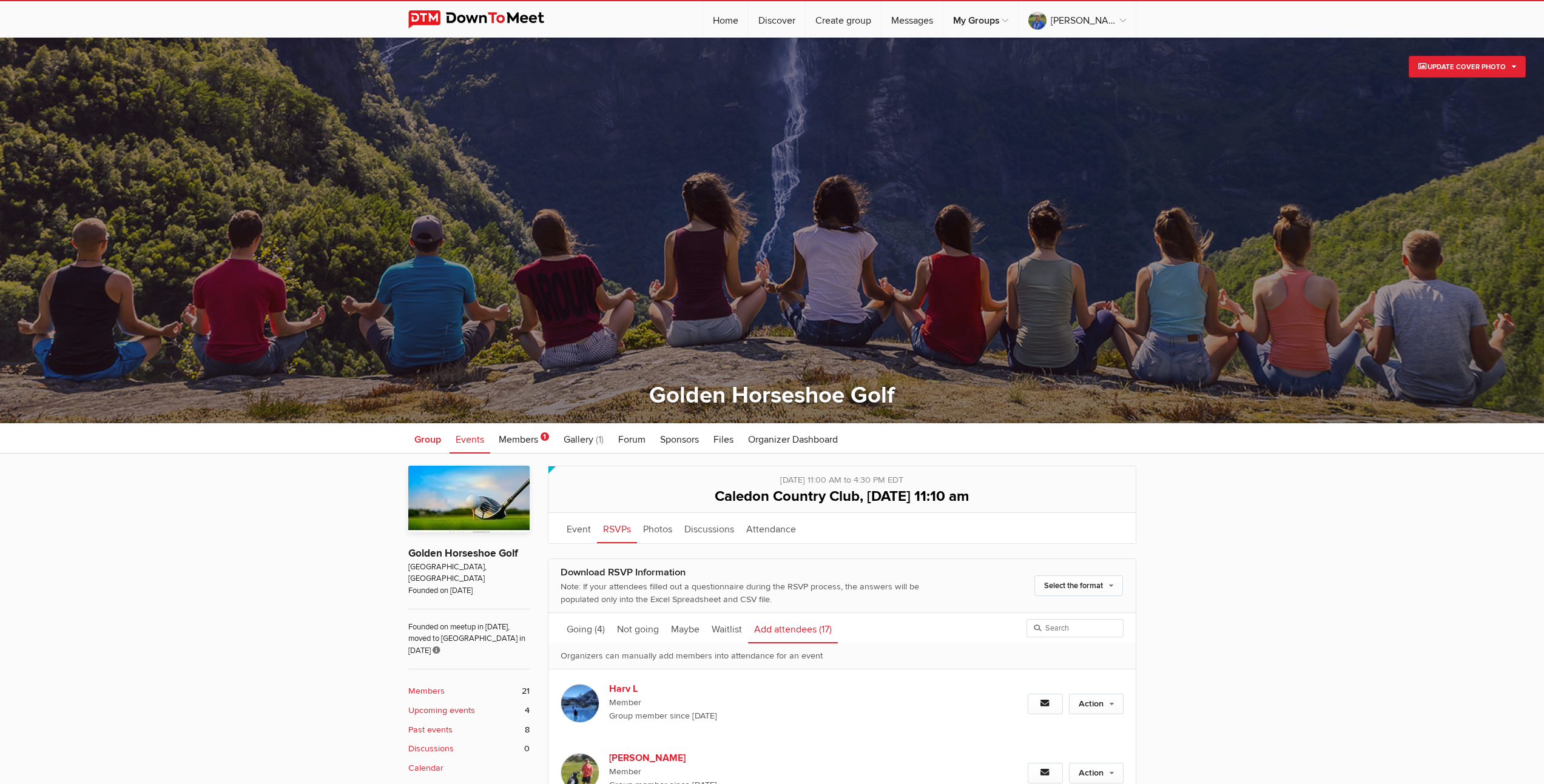
click at [432, 439] on span "Group" at bounding box center [427, 439] width 26 height 12
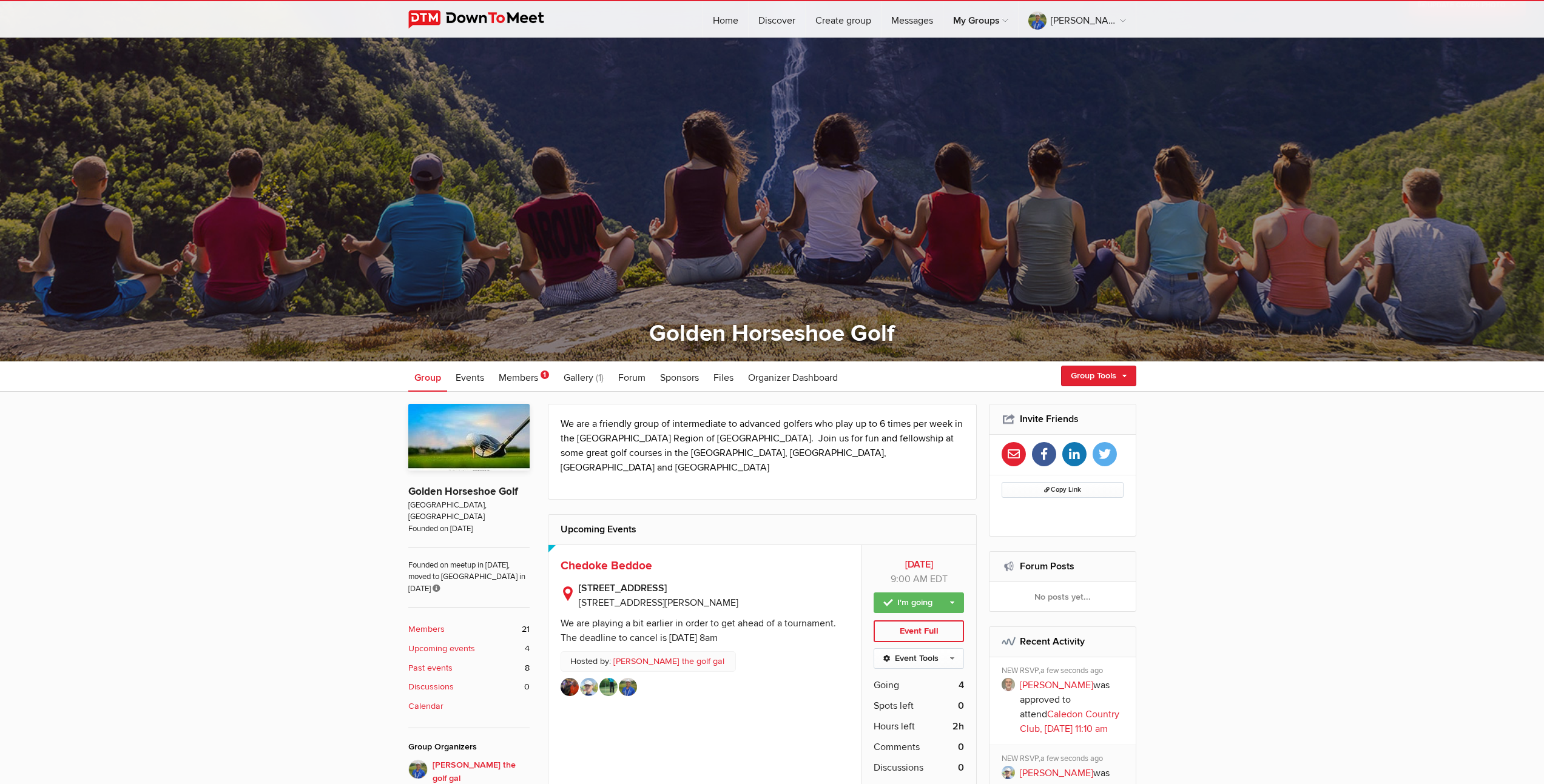
scroll to position [78, 0]
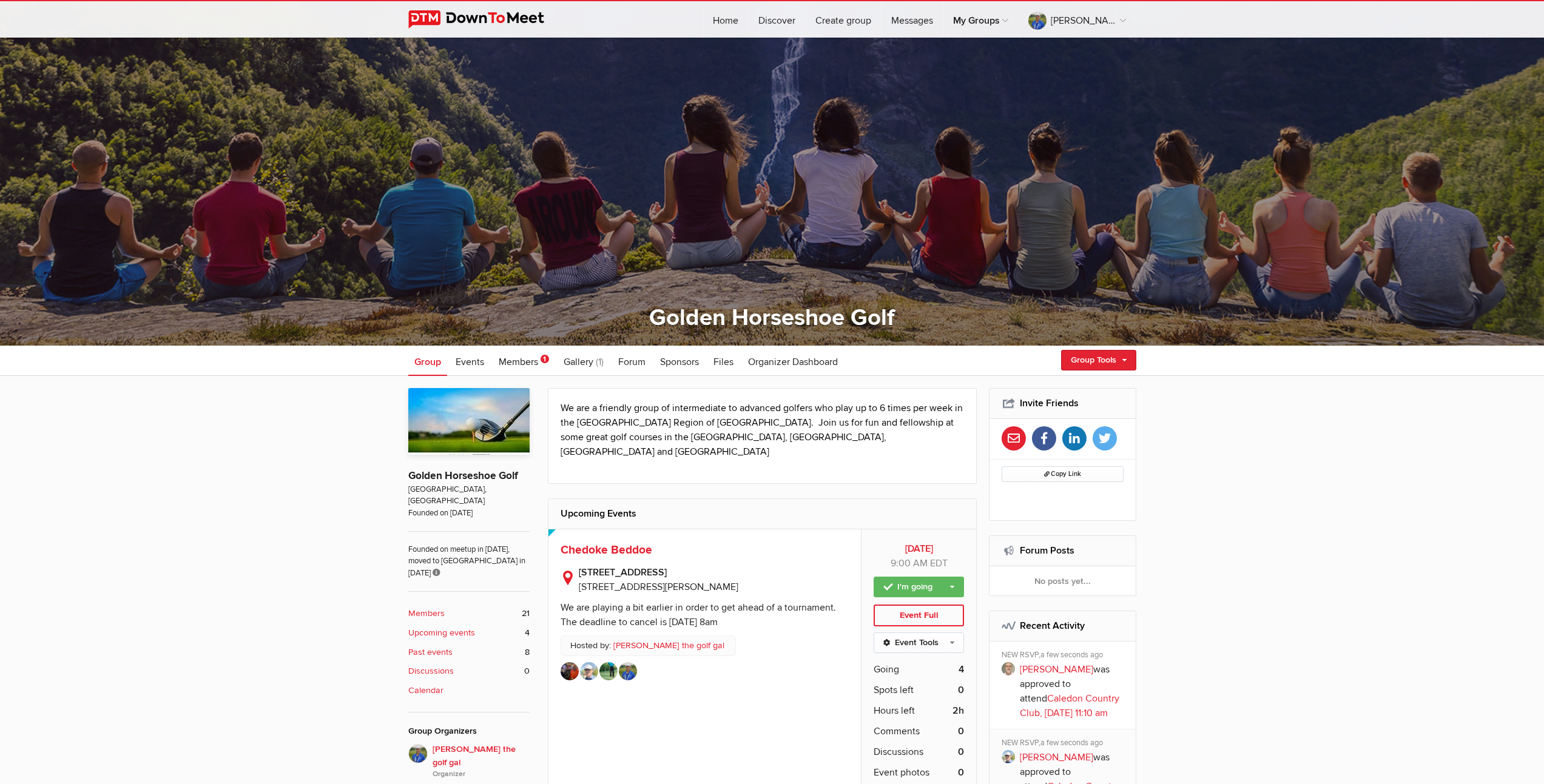
click at [437, 626] on b "Upcoming events" at bounding box center [442, 633] width 67 height 14
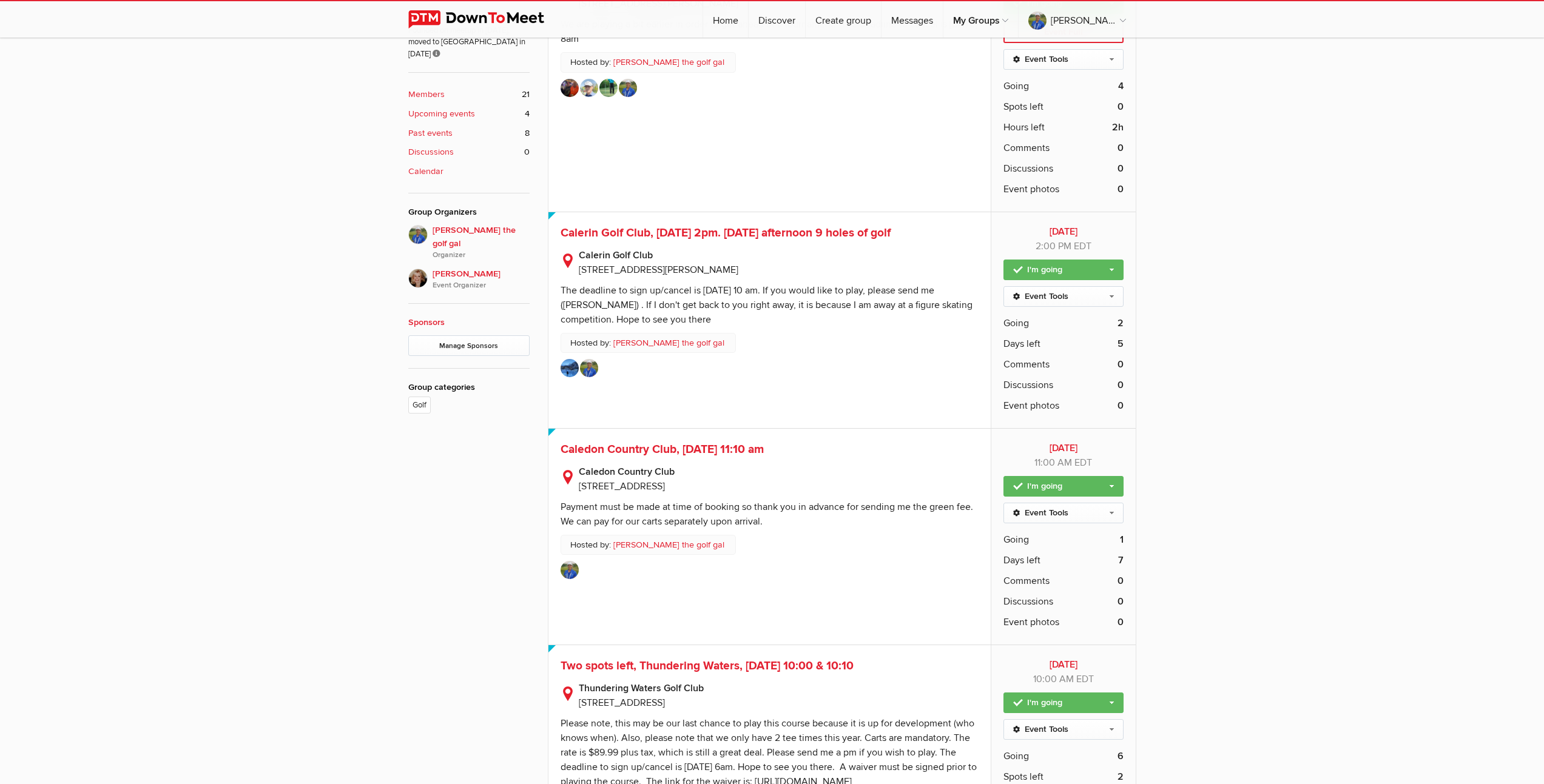
scroll to position [727, 0]
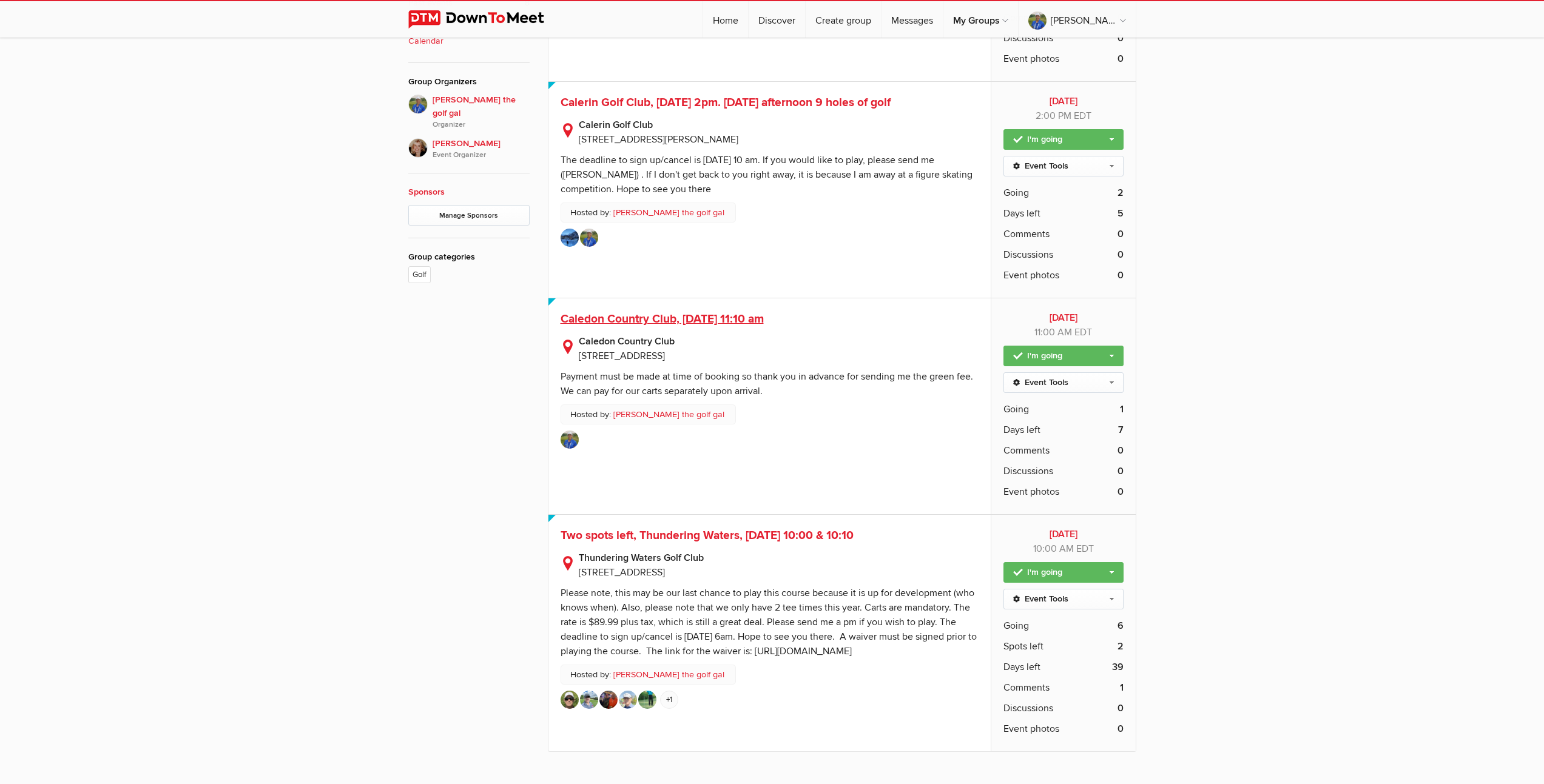
click at [714, 317] on span "Caledon Country Club, [DATE] 11:10 am" at bounding box center [662, 319] width 203 height 15
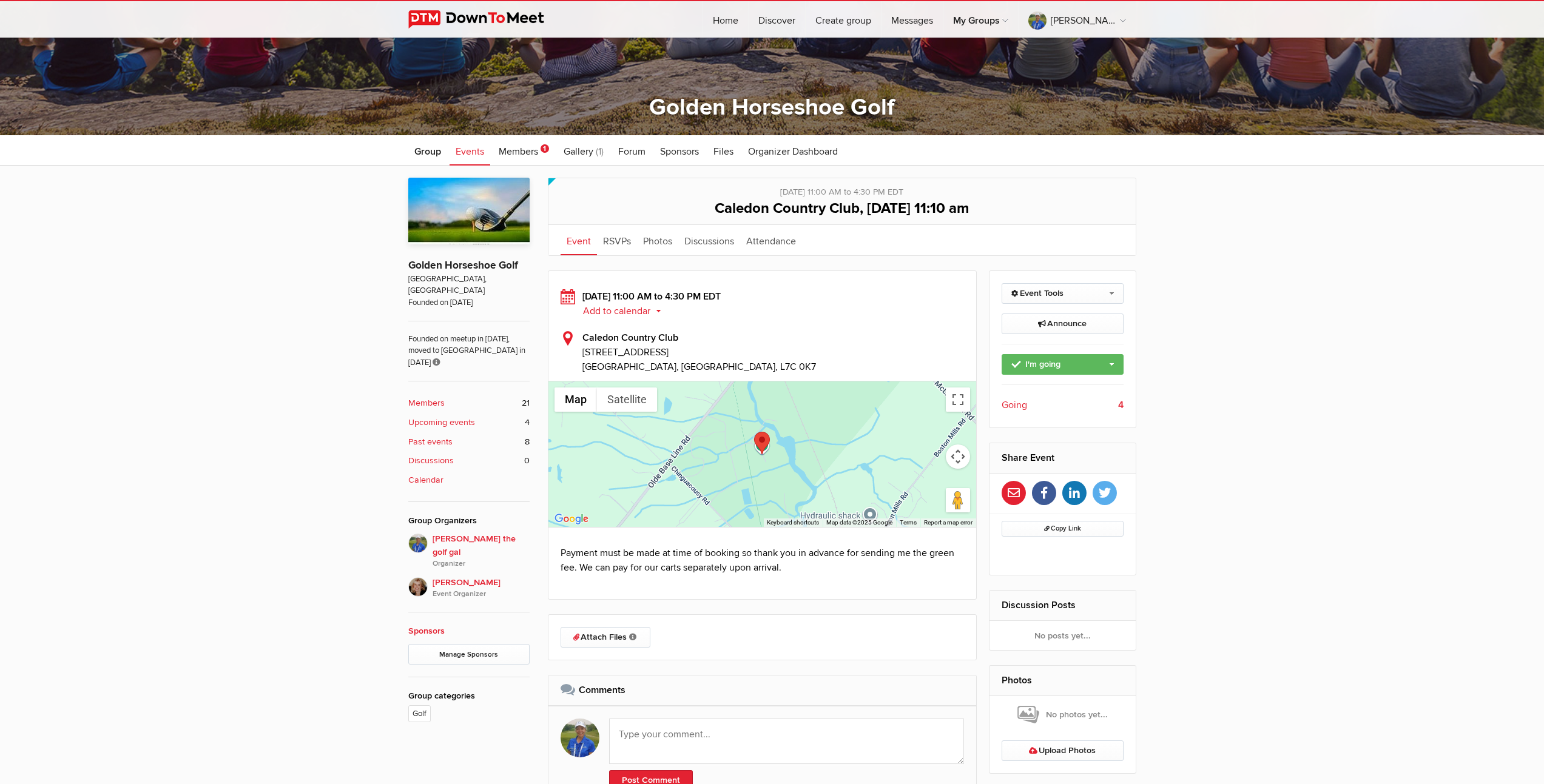
scroll to position [360, 0]
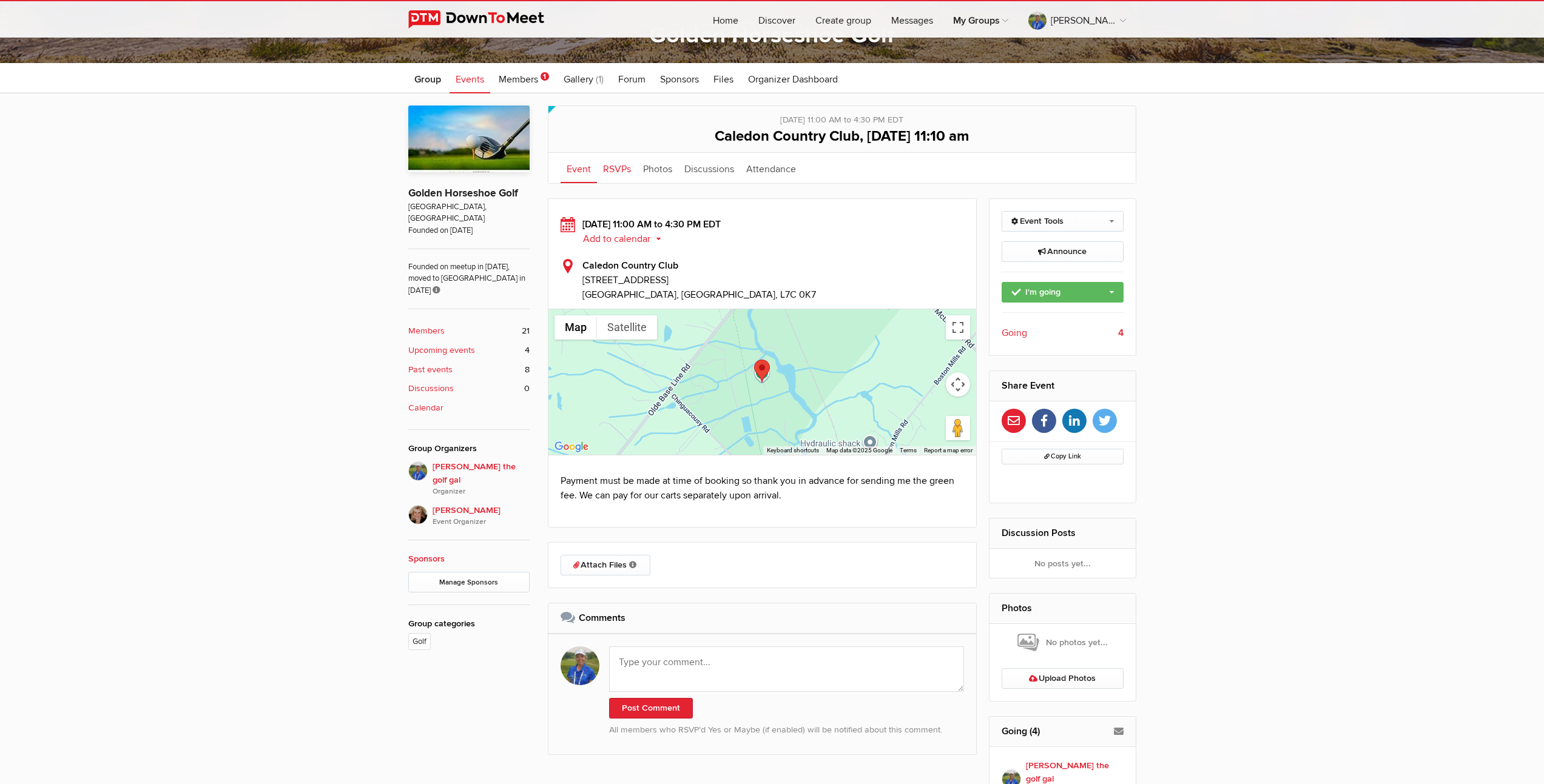
click at [615, 169] on link "RSVPs" at bounding box center [617, 168] width 40 height 30
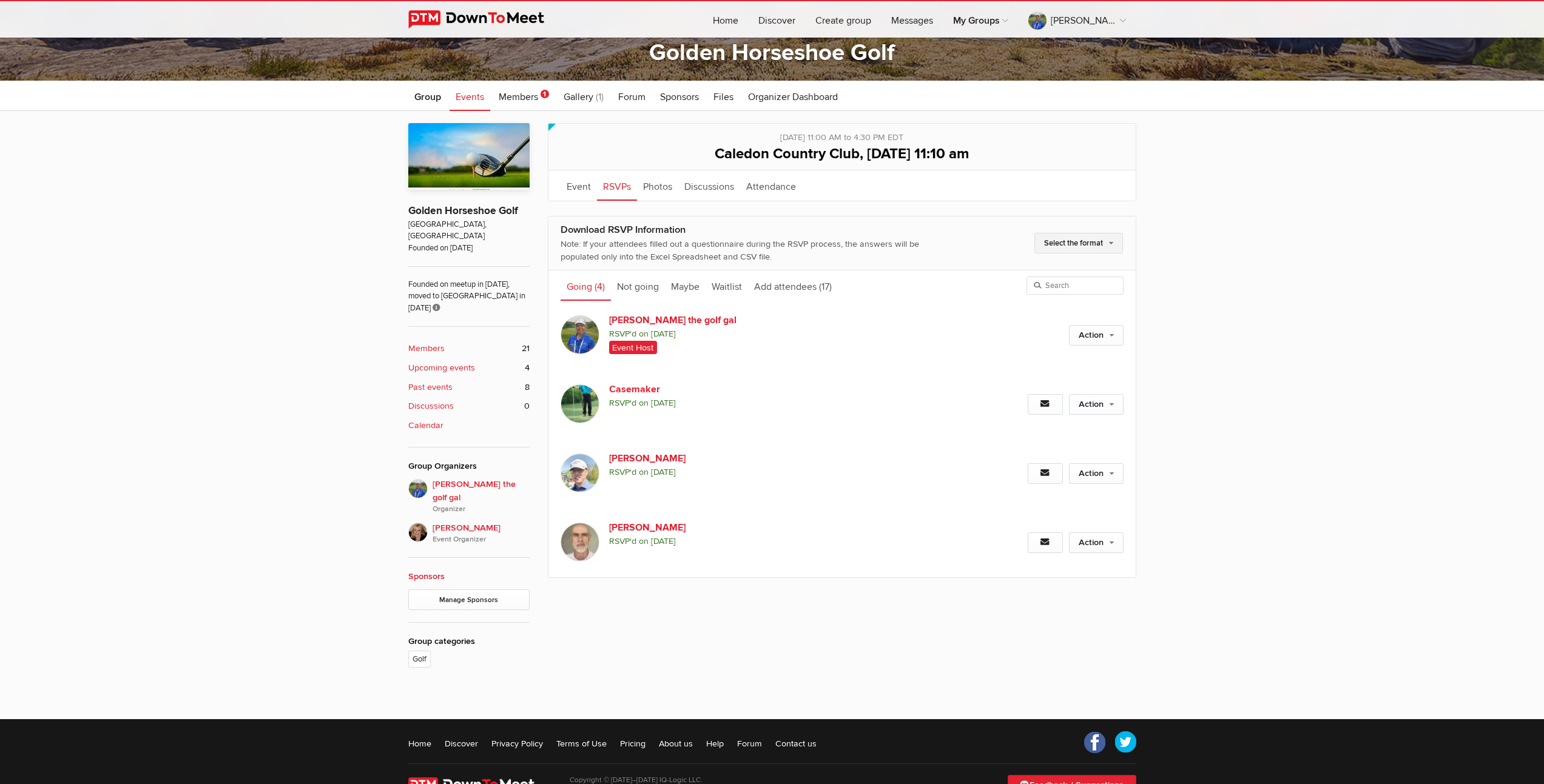
click at [1106, 242] on link "Select the format" at bounding box center [1079, 243] width 89 height 21
click at [1306, 241] on div "Limited visibility event Event is listed, but non-members won't see details of …" at bounding box center [772, 409] width 1544 height 596
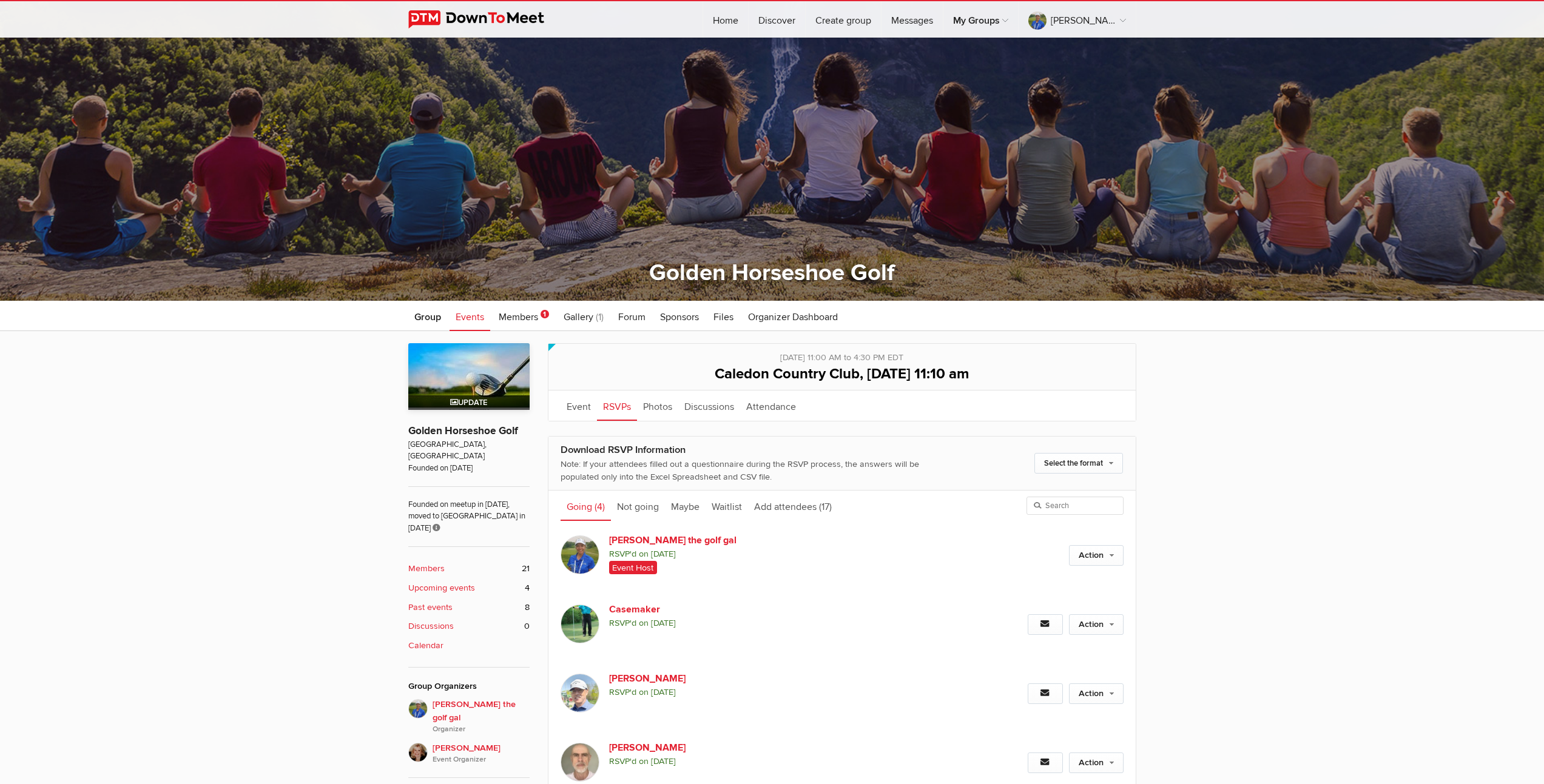
scroll to position [180, 0]
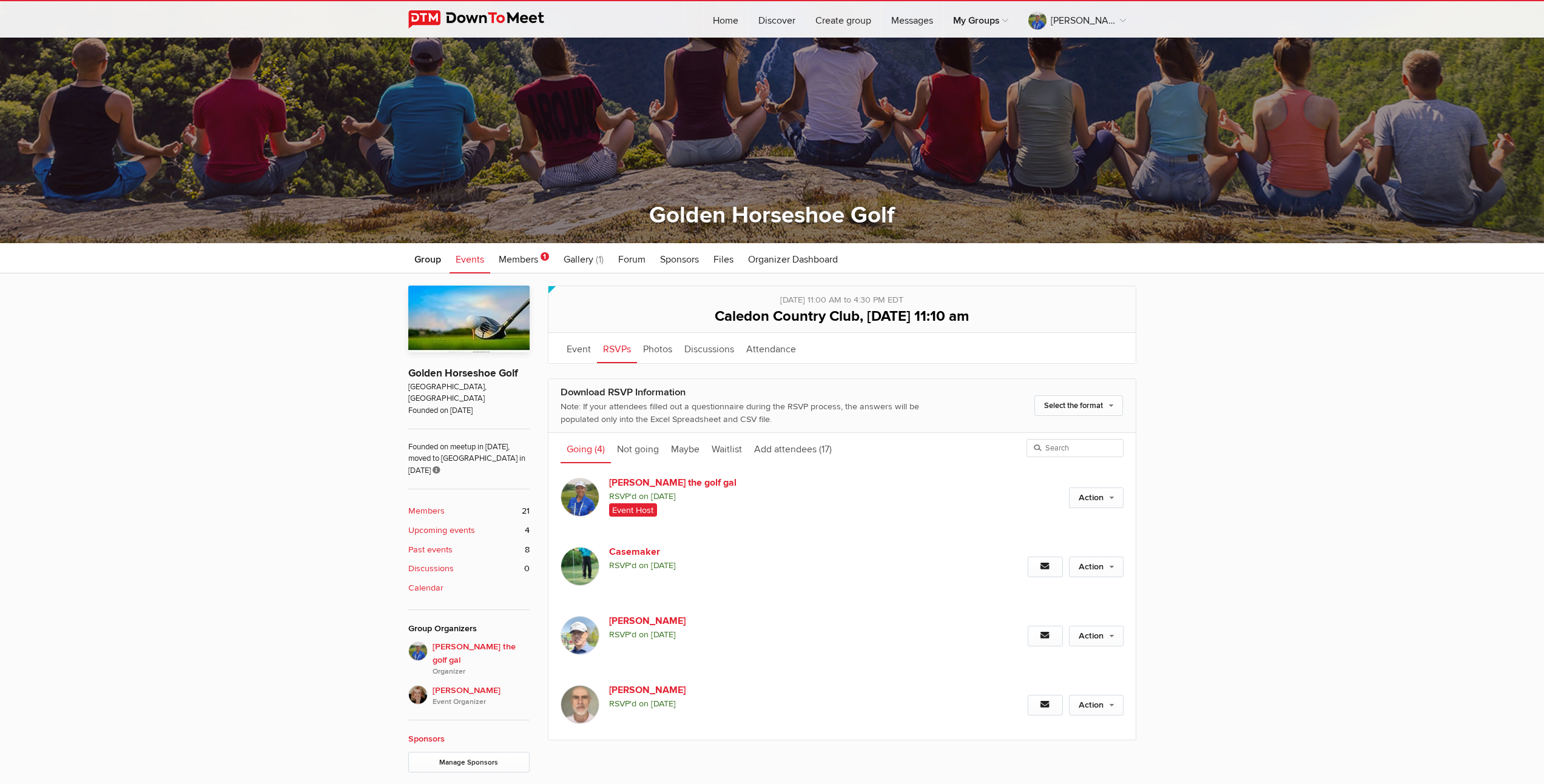
click at [444, 524] on b "Upcoming events" at bounding box center [442, 531] width 67 height 14
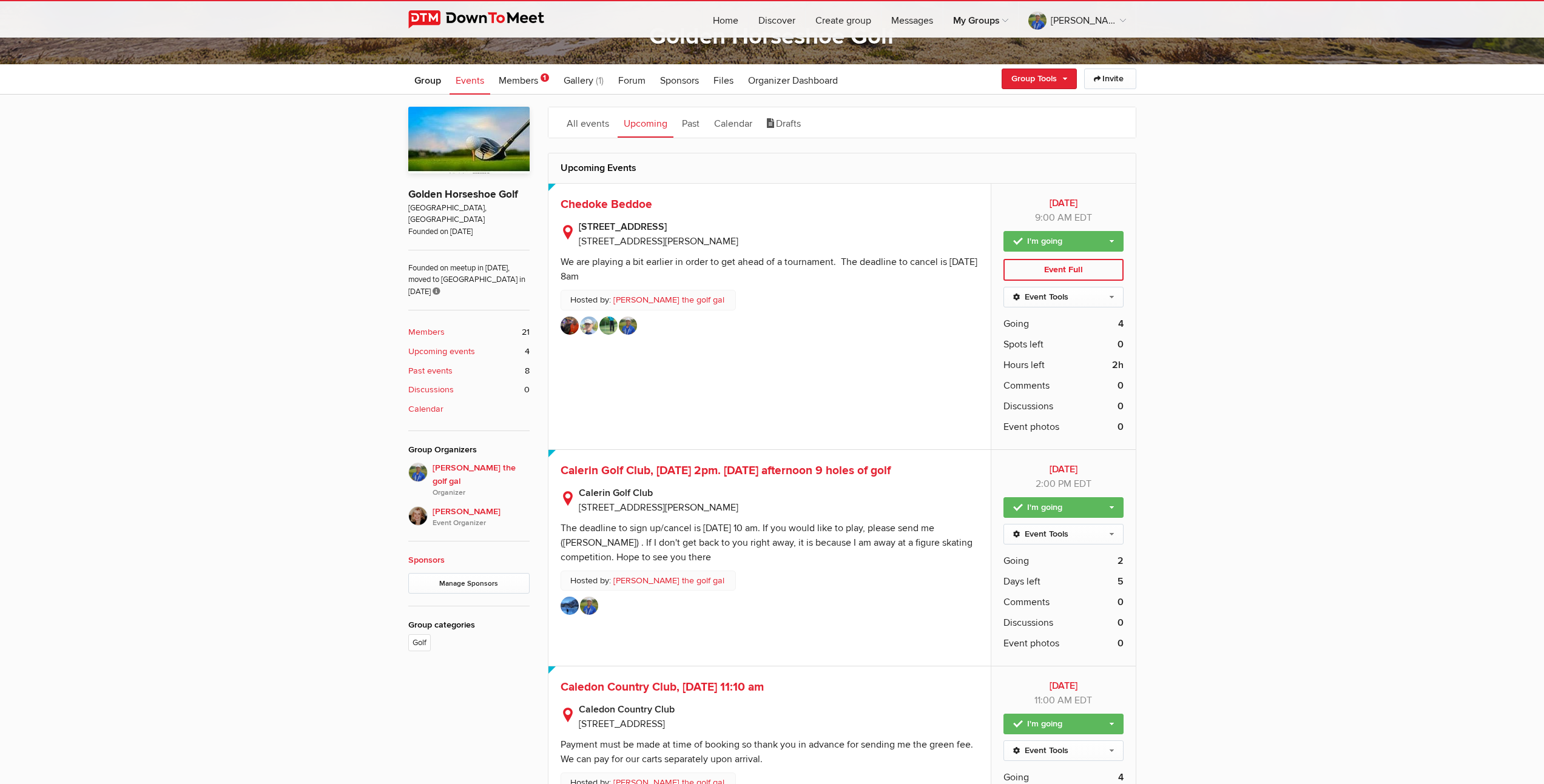
scroll to position [279, 0]
